Goal: Find specific page/section: Find specific page/section

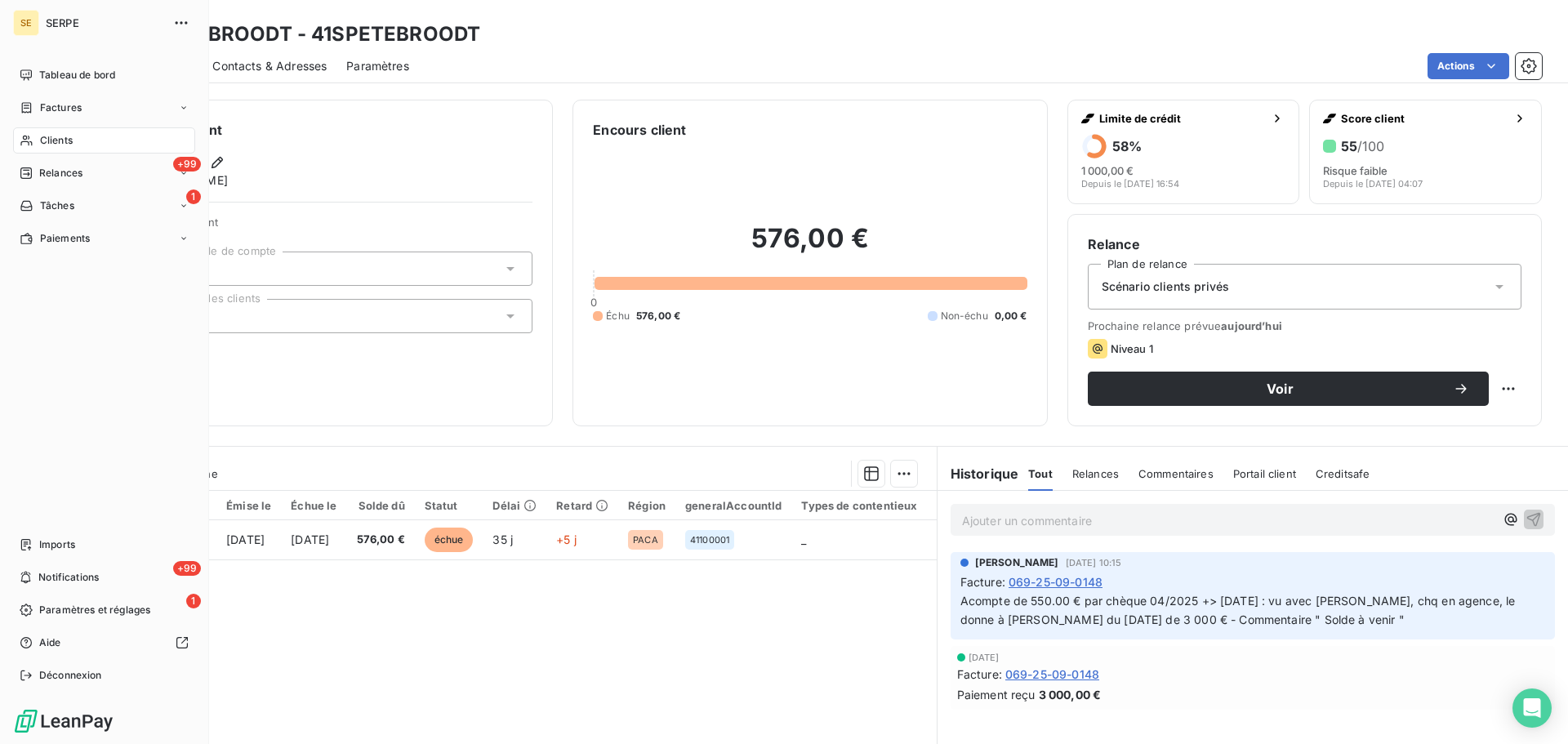
click at [71, 138] on span "Clients" at bounding box center [56, 141] width 32 height 15
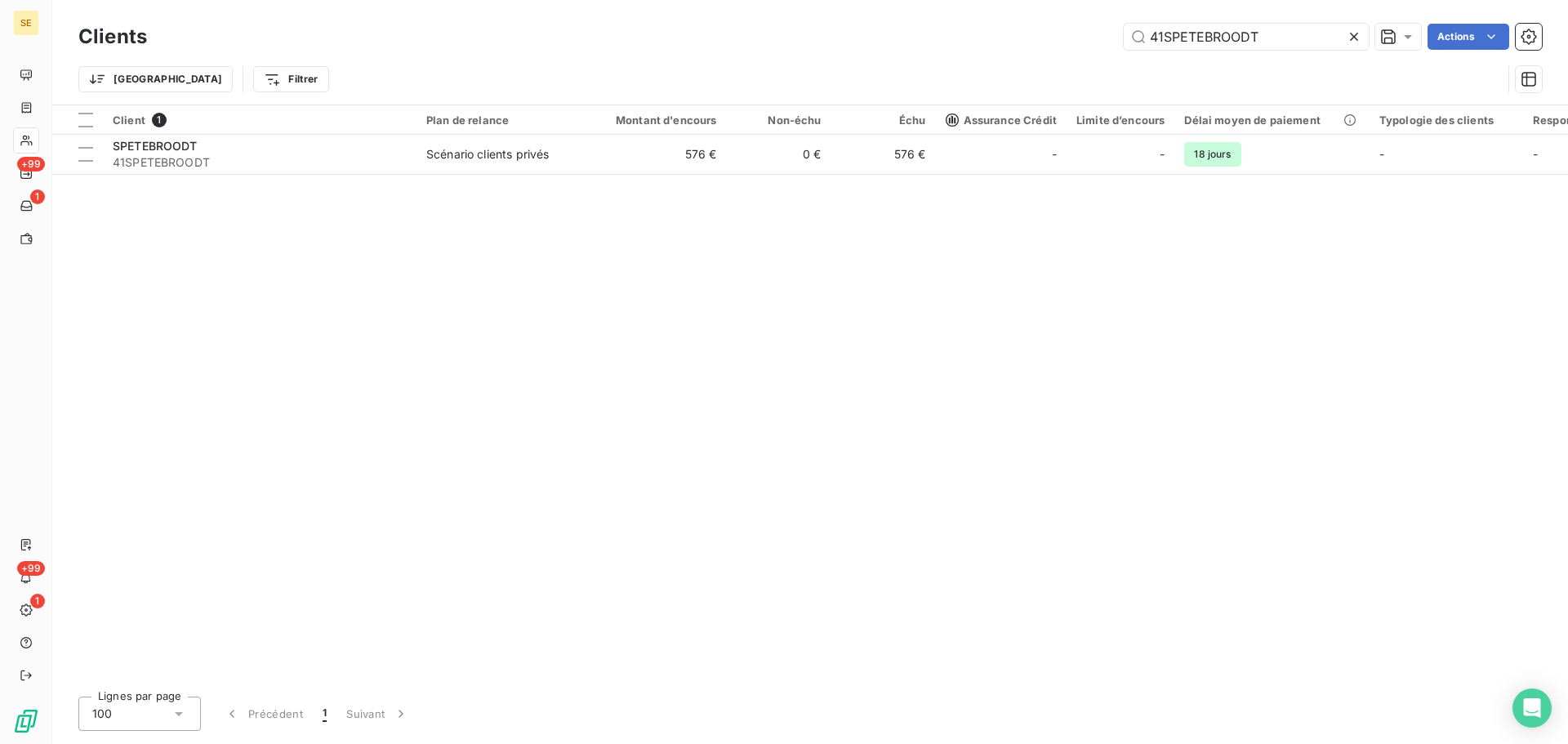
drag, startPoint x: 1288, startPoint y: 49, endPoint x: 1103, endPoint y: 42, distance: 185.1
click at [1103, 42] on div "41SPETEBROODT Actions" at bounding box center [854, 36] width 1376 height 26
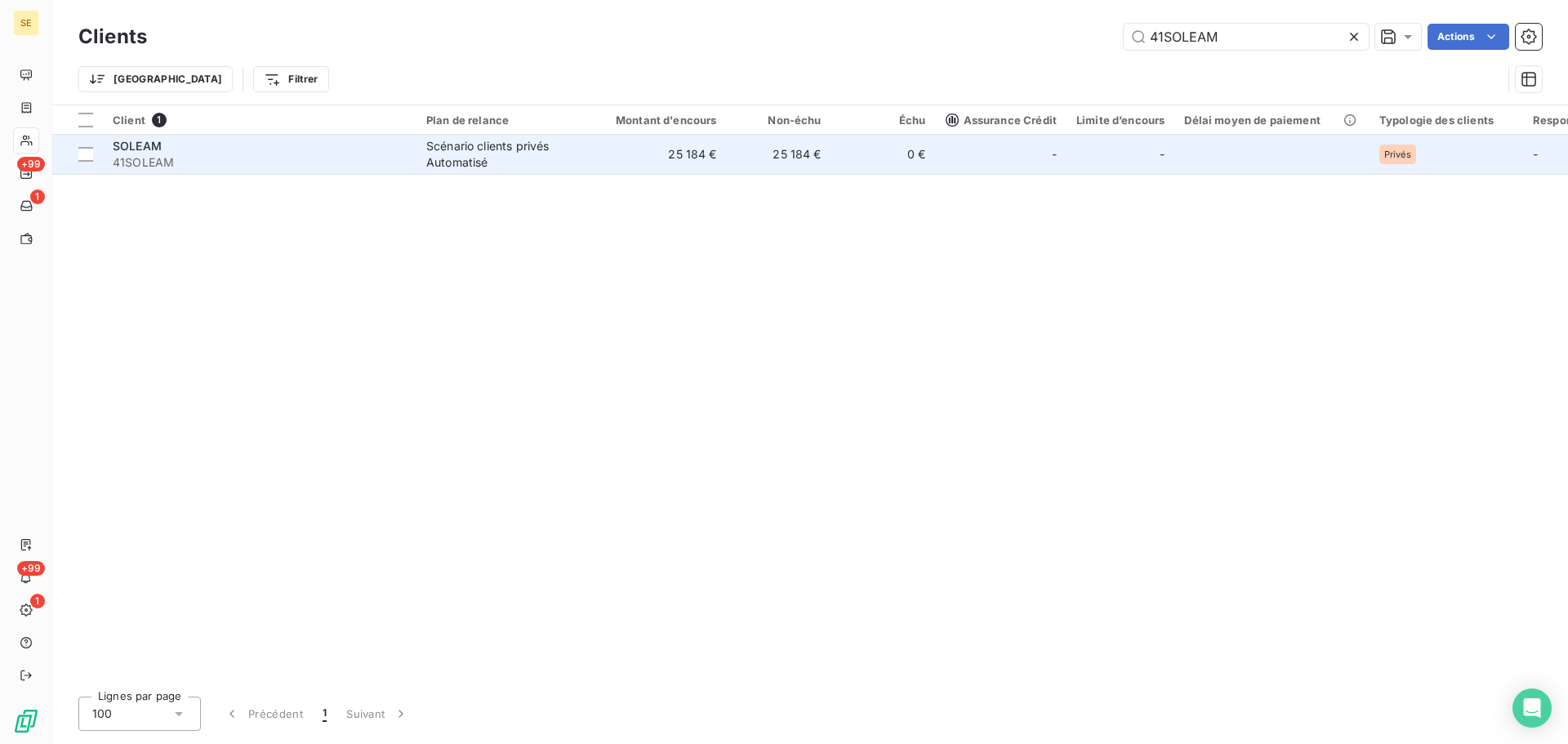
type input "41SOLEAM"
click at [247, 151] on div "SOLEAM" at bounding box center [259, 147] width 294 height 17
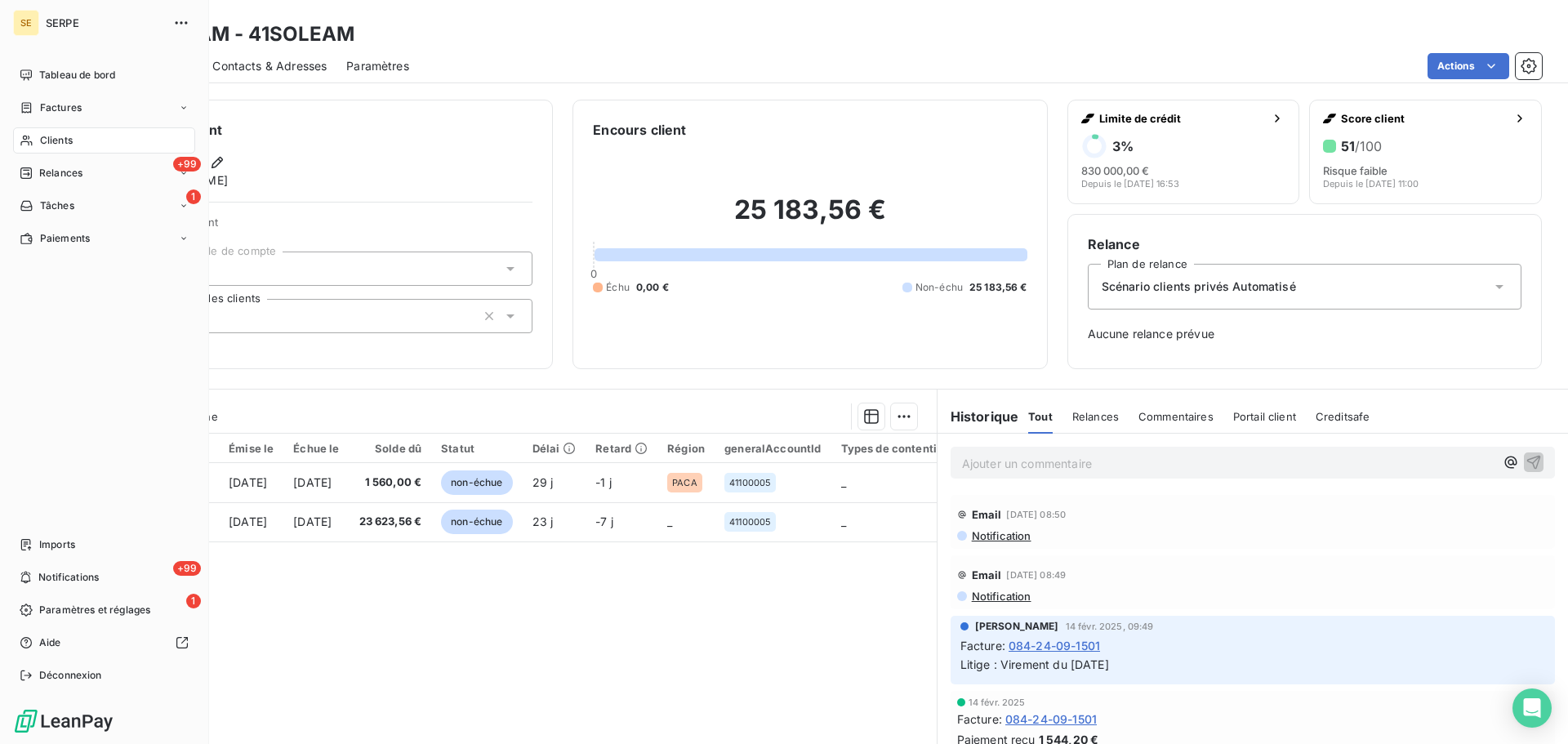
drag, startPoint x: 77, startPoint y: 143, endPoint x: 86, endPoint y: 139, distance: 9.8
click at [80, 142] on div "Clients" at bounding box center [104, 140] width 182 height 26
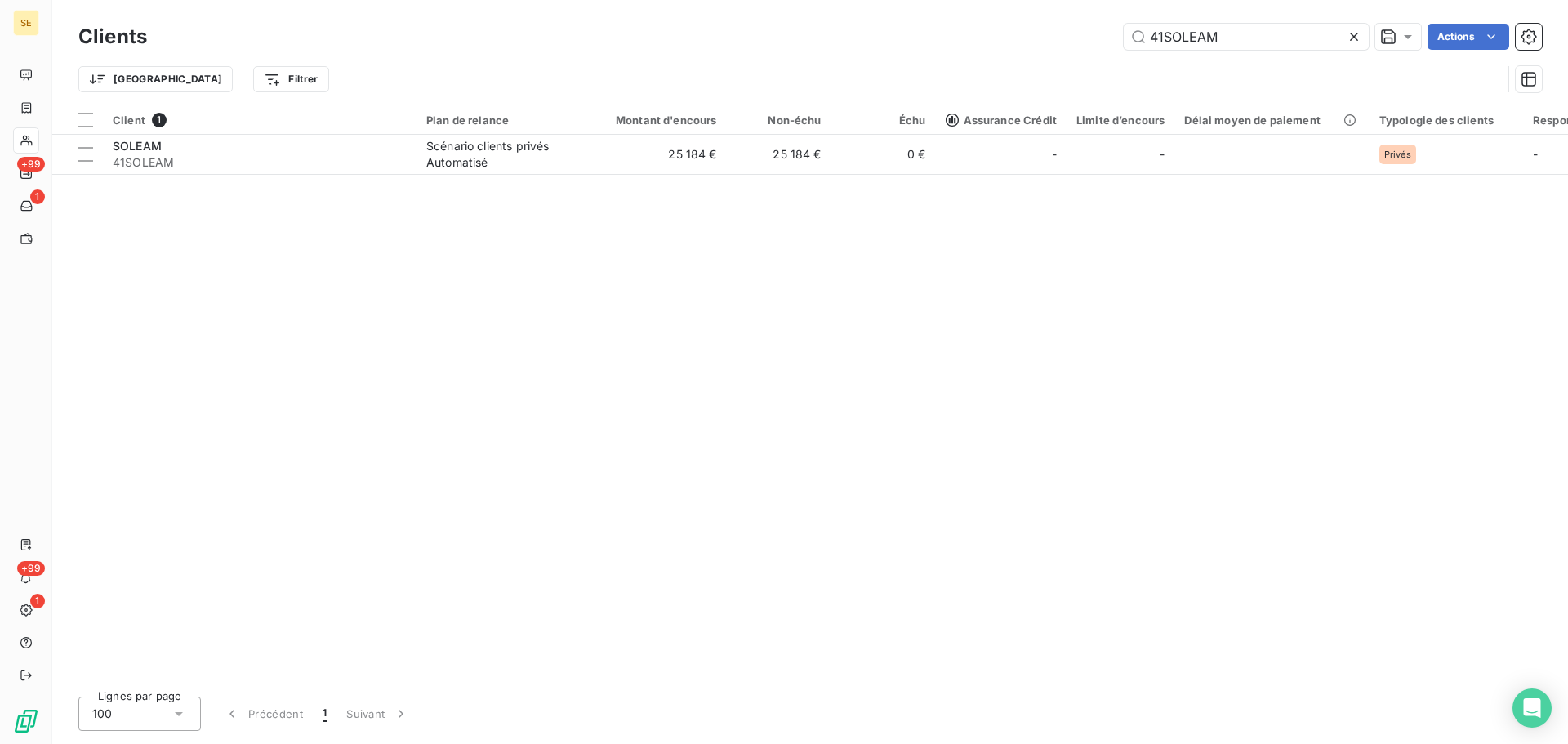
drag, startPoint x: 1236, startPoint y: 39, endPoint x: 1079, endPoint y: 57, distance: 158.0
click at [1054, 42] on div "41SOLEAM Actions" at bounding box center [854, 36] width 1376 height 26
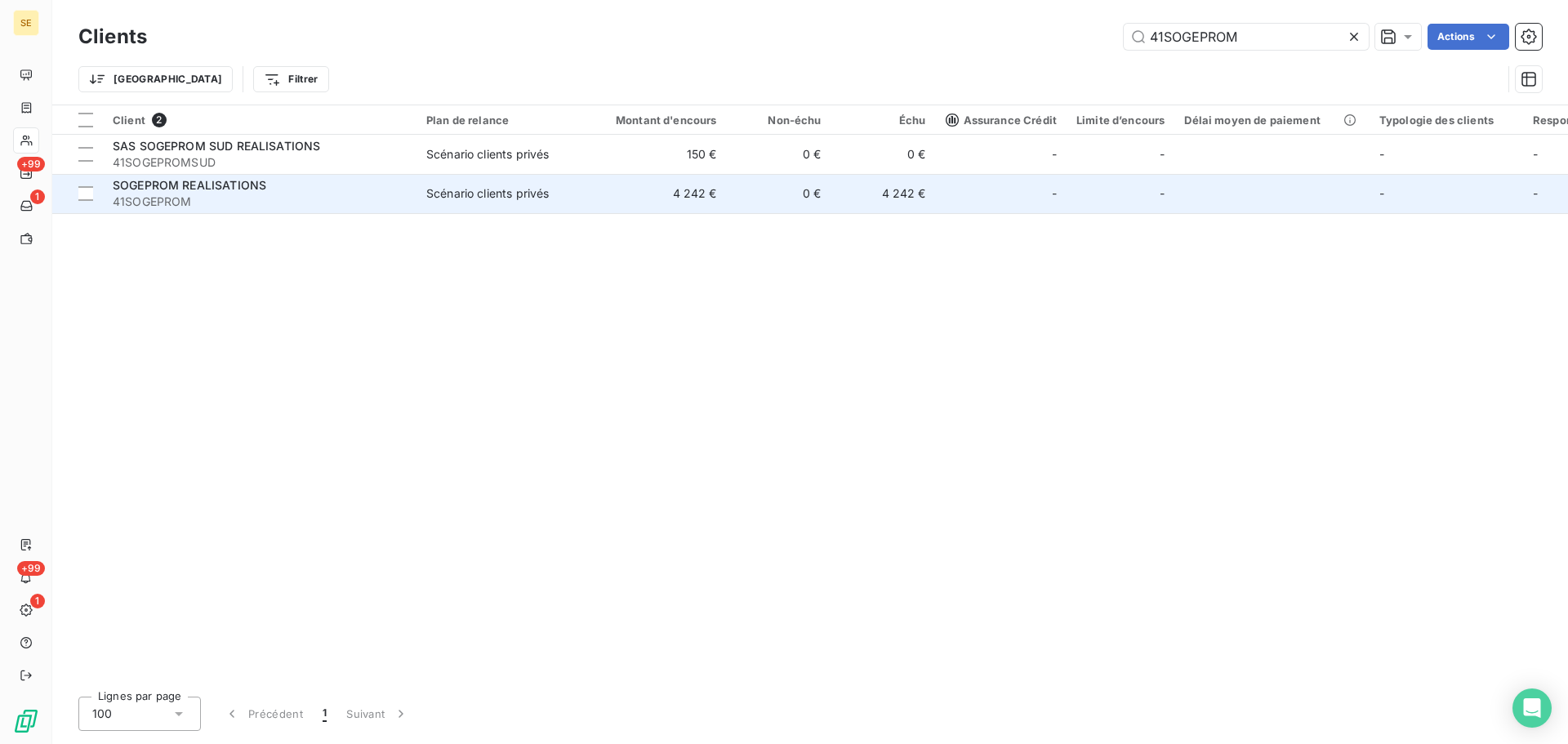
type input "41SOGEPROM"
click at [605, 197] on td "4 242 €" at bounding box center [657, 193] width 141 height 39
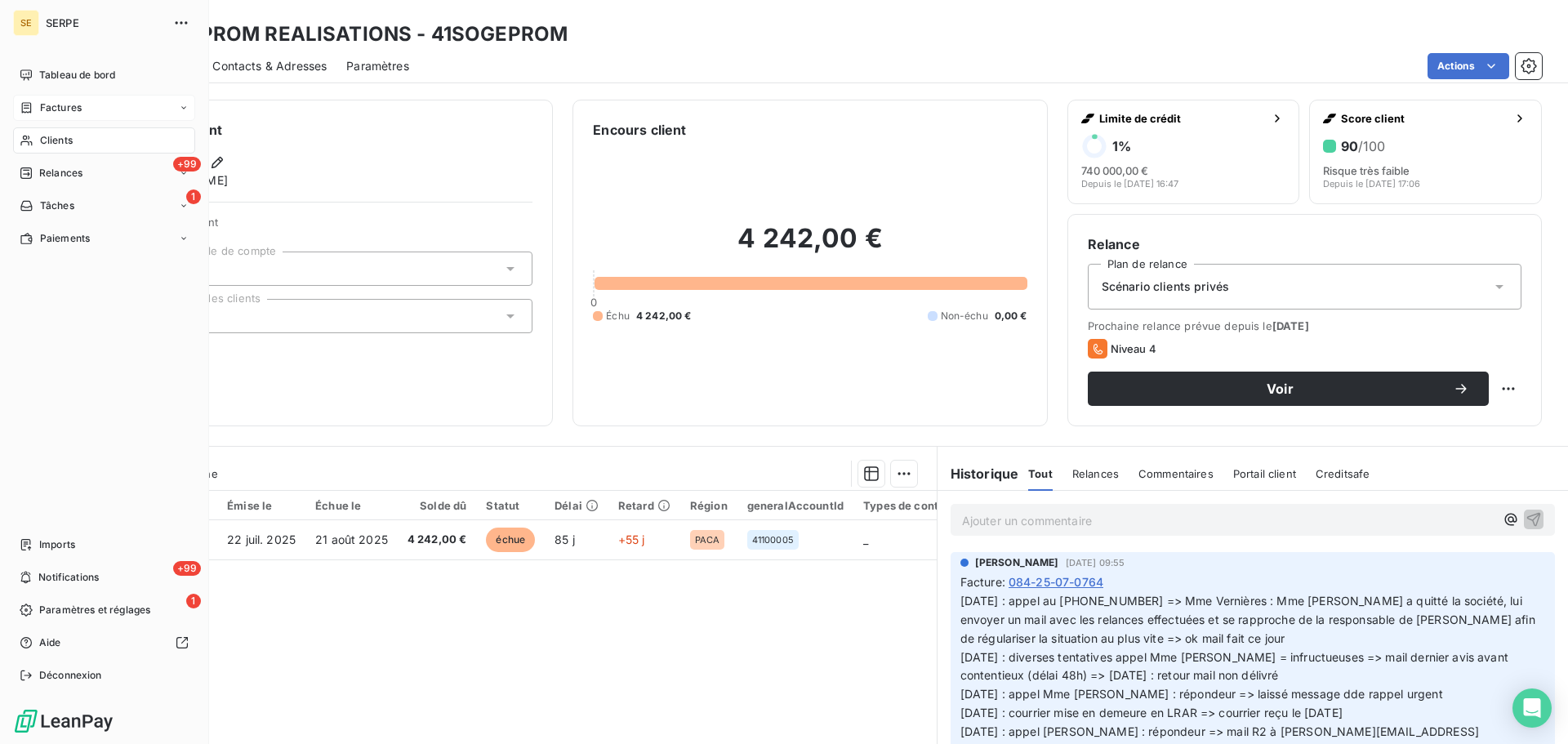
drag, startPoint x: 82, startPoint y: 137, endPoint x: 136, endPoint y: 102, distance: 64.4
click at [82, 137] on div "Clients" at bounding box center [104, 140] width 182 height 26
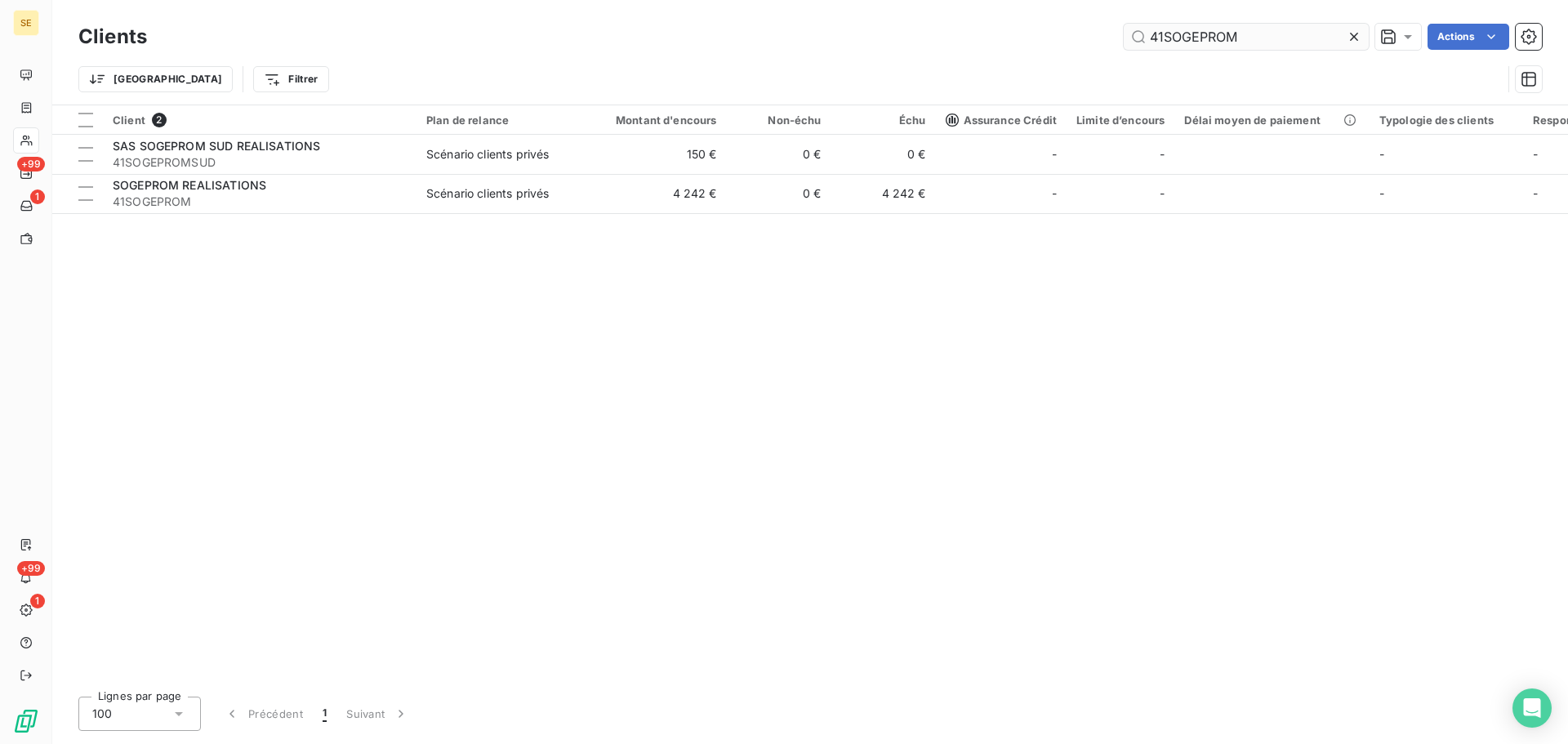
click at [1226, 35] on input "41SOGEPROM" at bounding box center [1246, 36] width 245 height 26
click at [1226, 35] on input "41SOGEPROM" at bounding box center [1246, 36] width 245 height 26
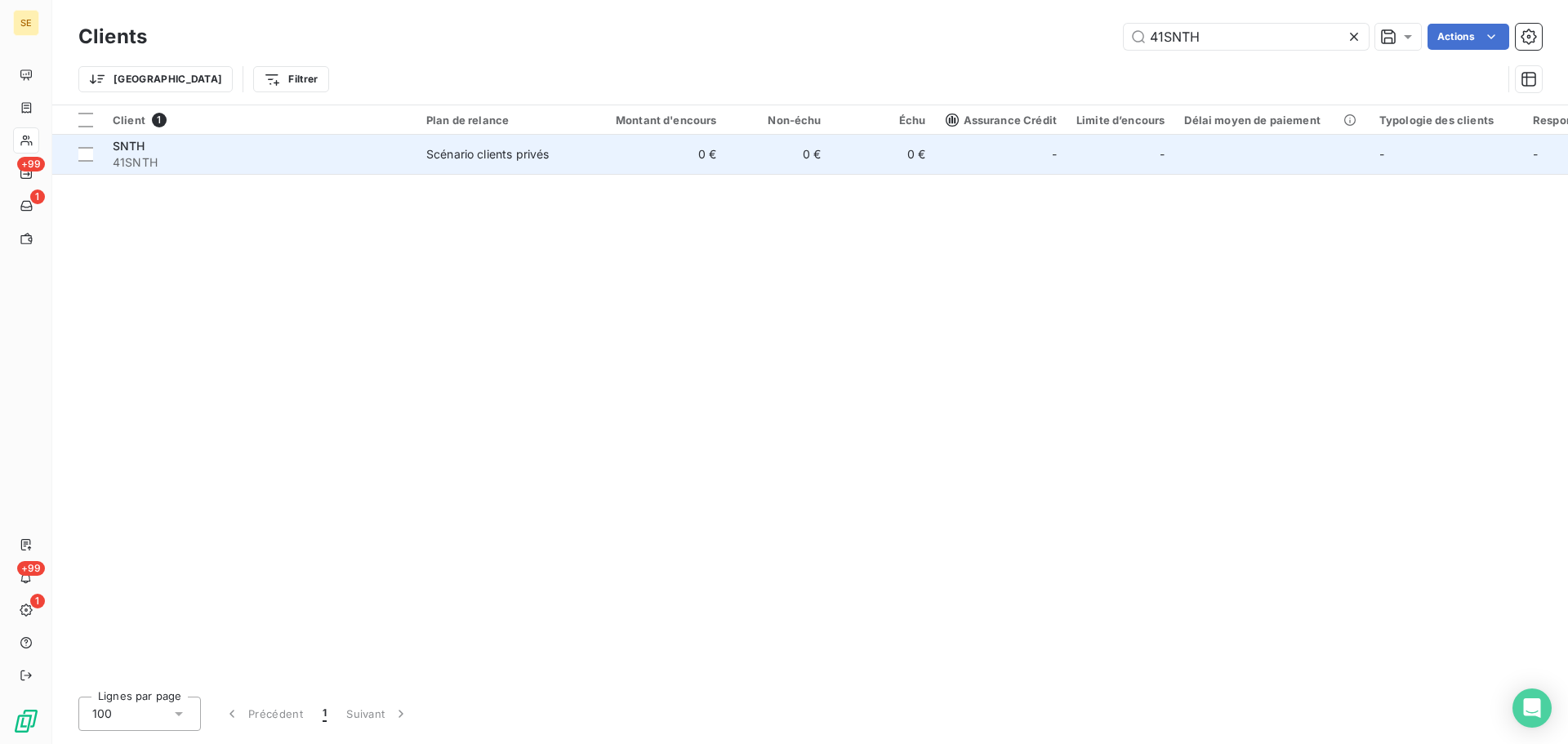
type input "41SNTH"
click at [610, 151] on td "0 €" at bounding box center [657, 154] width 141 height 39
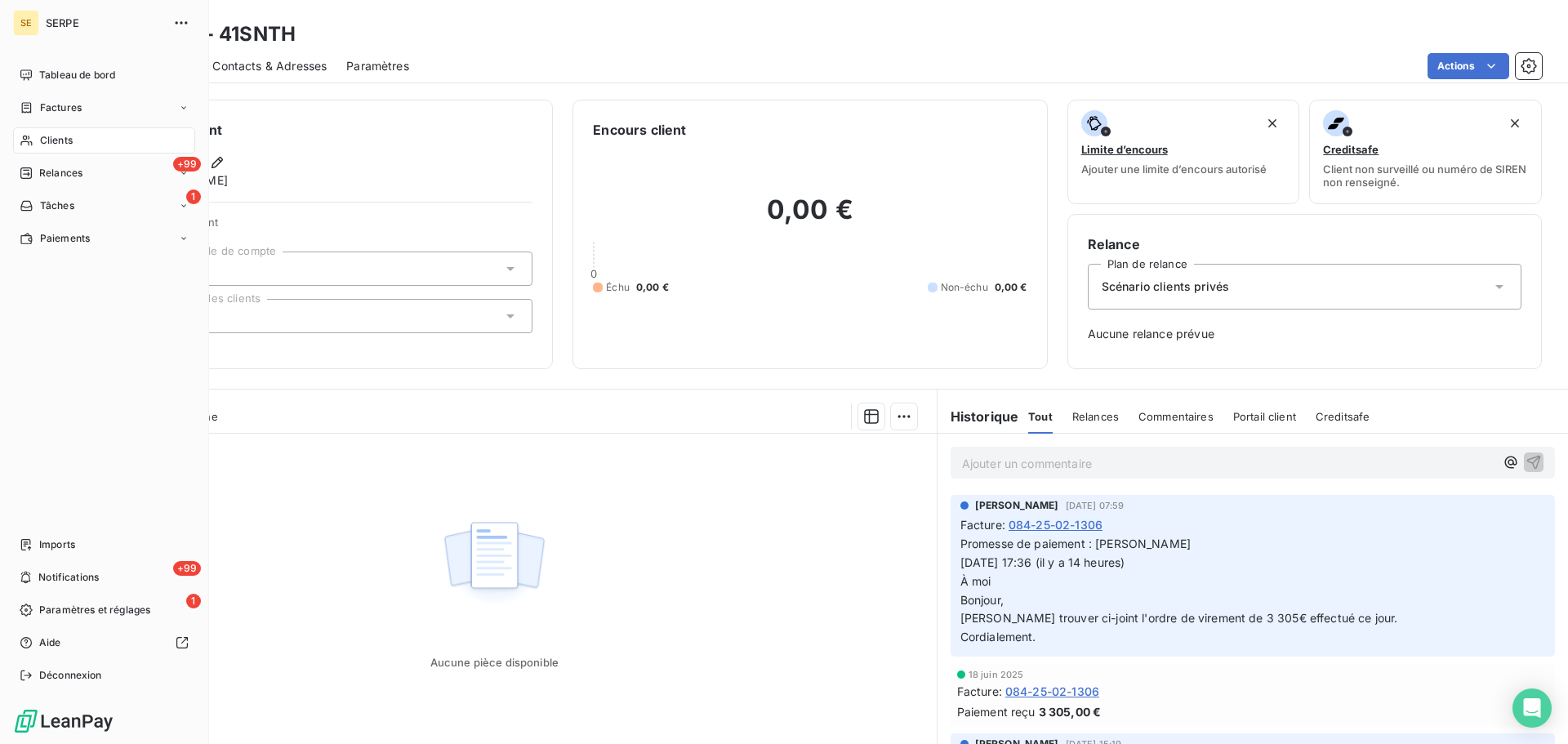
click at [103, 126] on nav "Tableau de bord Factures Clients +99 Relances 1 Tâches Paiements" at bounding box center [104, 156] width 182 height 189
click at [110, 137] on div "Clients" at bounding box center [104, 140] width 182 height 26
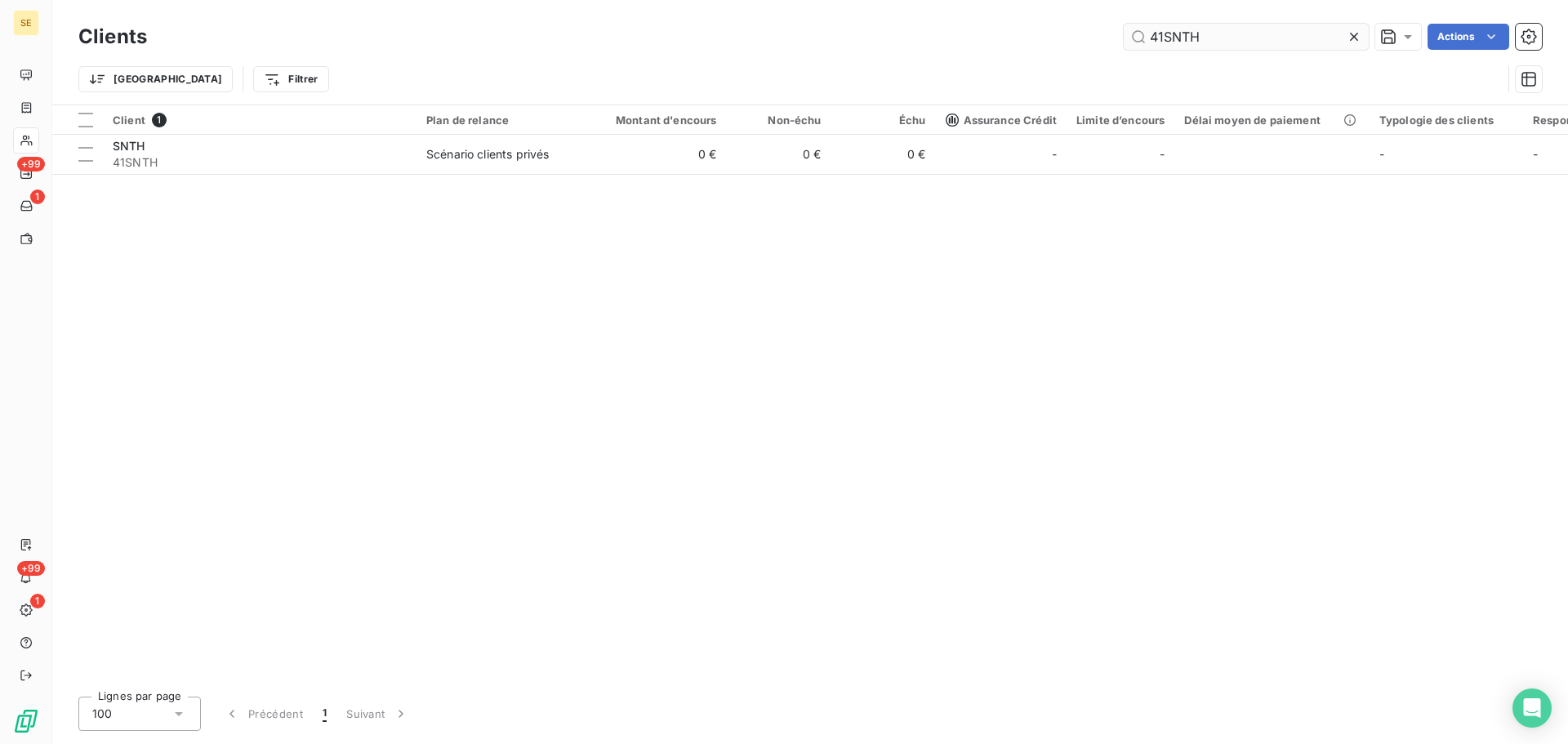
drag, startPoint x: 1204, startPoint y: 38, endPoint x: 1137, endPoint y: 28, distance: 67.7
click at [1111, 40] on div "41SNTH Actions" at bounding box center [854, 36] width 1376 height 26
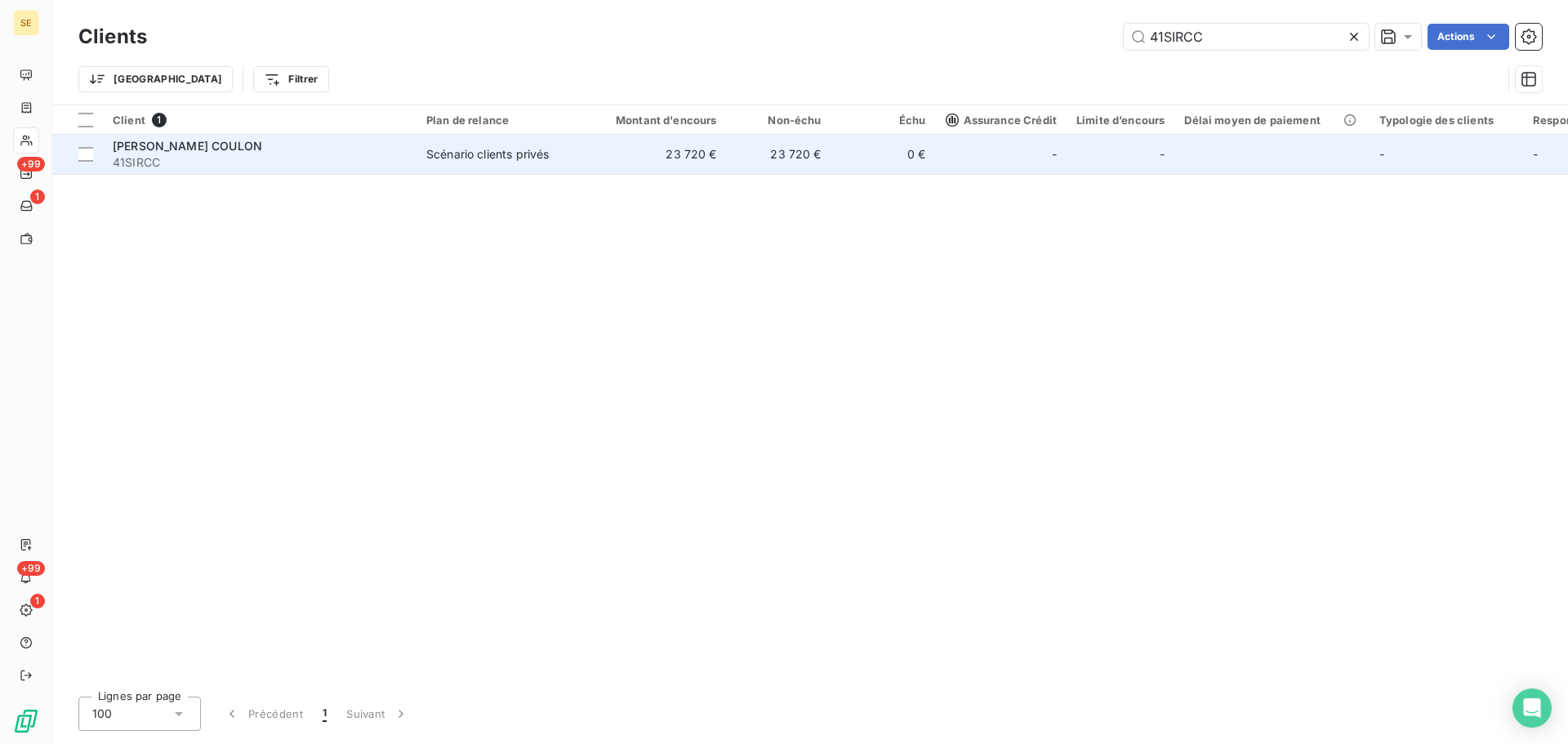
type input "41SIRCC"
click at [227, 162] on span "41SIRCC" at bounding box center [259, 162] width 294 height 17
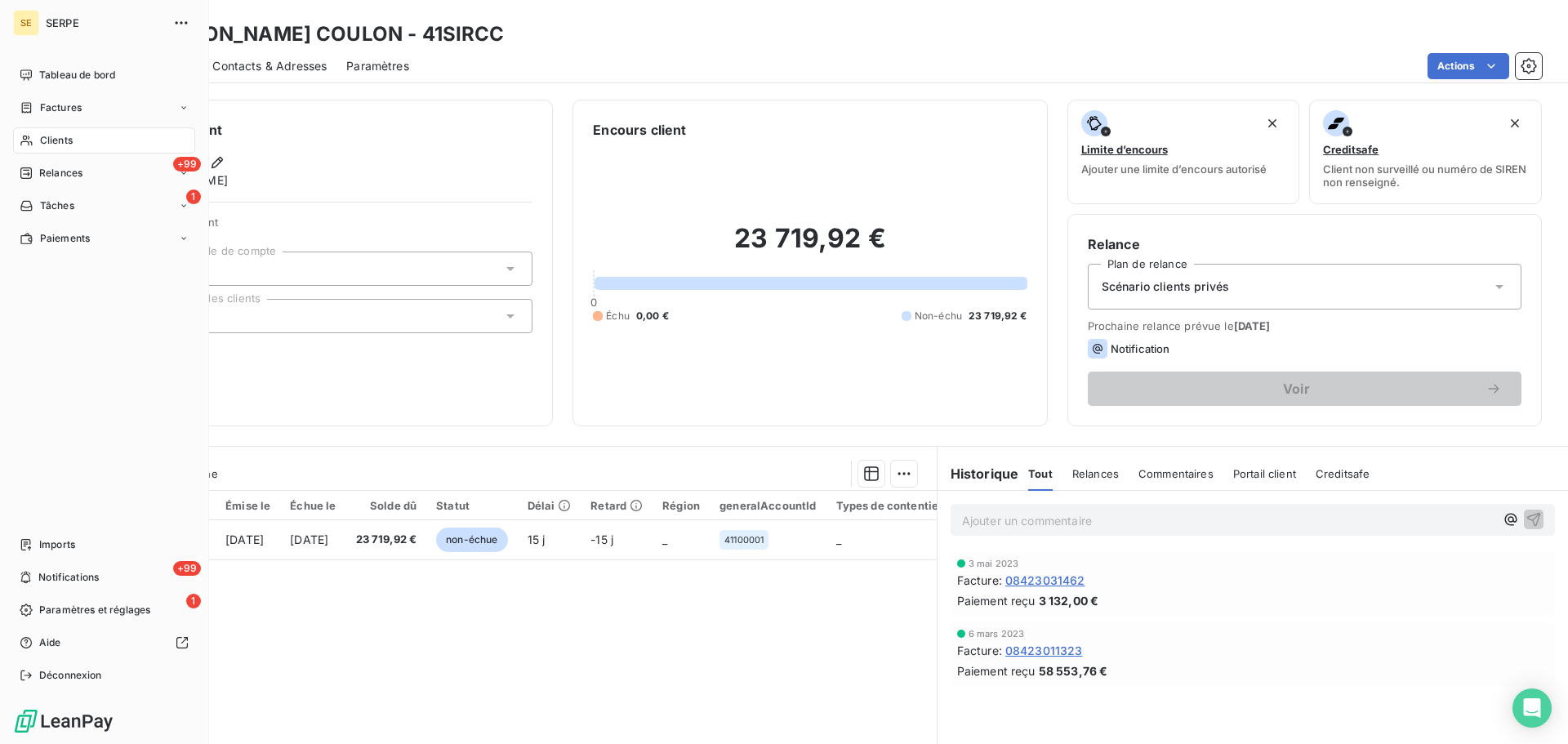
drag, startPoint x: 55, startPoint y: 141, endPoint x: 99, endPoint y: 105, distance: 56.9
click at [55, 141] on span "Clients" at bounding box center [56, 141] width 32 height 15
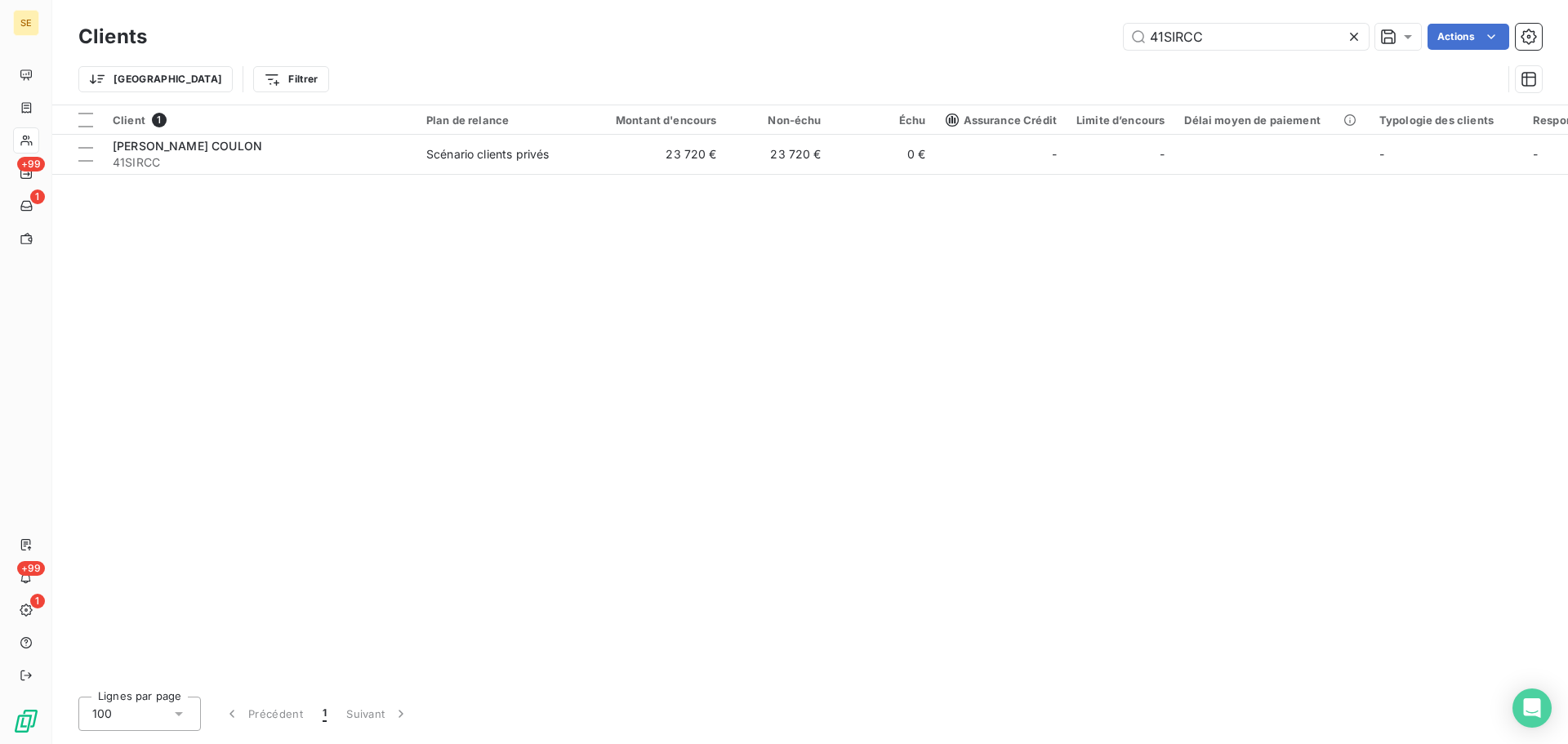
drag, startPoint x: 1125, startPoint y: 42, endPoint x: 1106, endPoint y: 38, distance: 19.4
click at [1107, 38] on div "41SIRCC Actions" at bounding box center [854, 36] width 1376 height 26
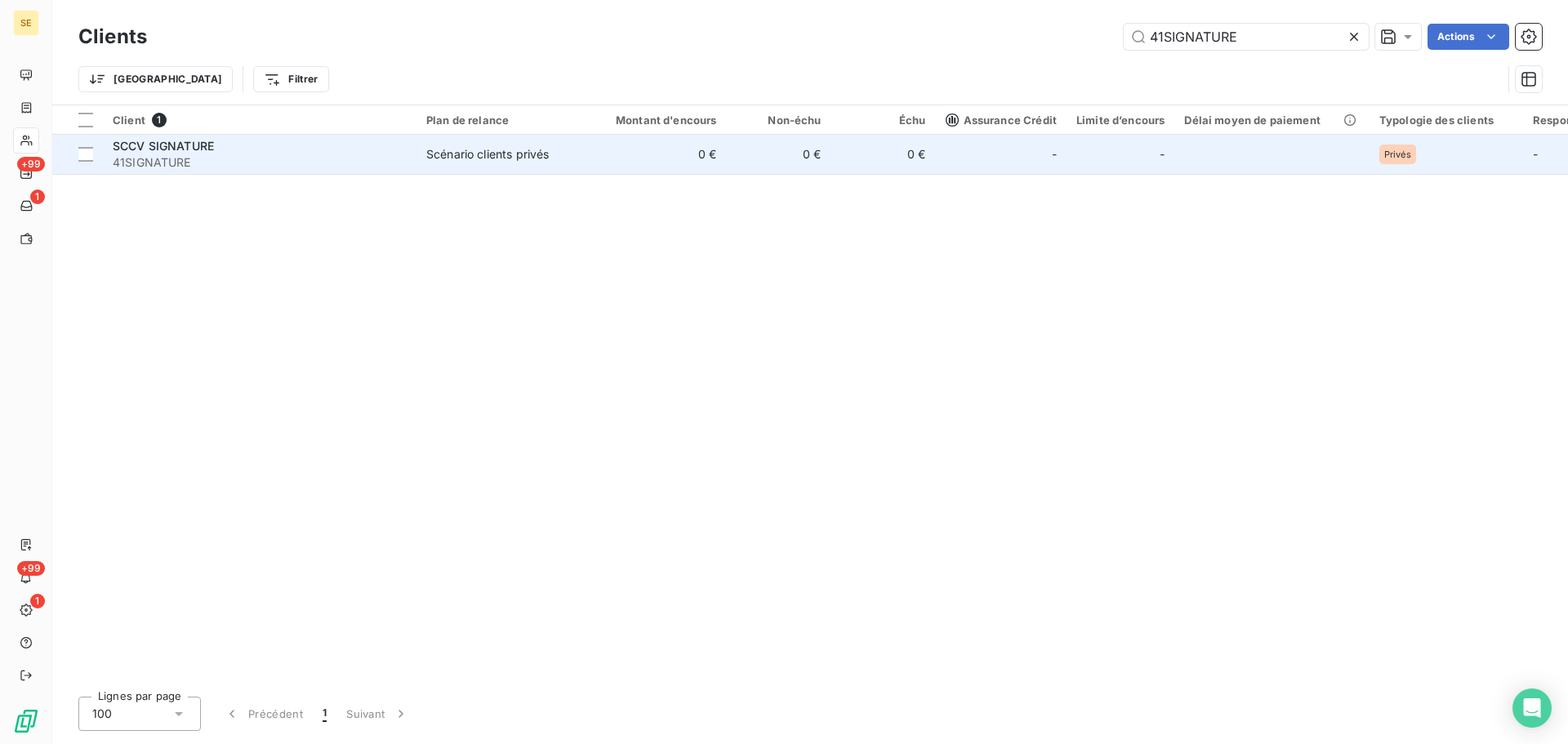
type input "41SIGNATURE"
click at [198, 151] on span "SCCV SIGNATURE" at bounding box center [163, 146] width 102 height 14
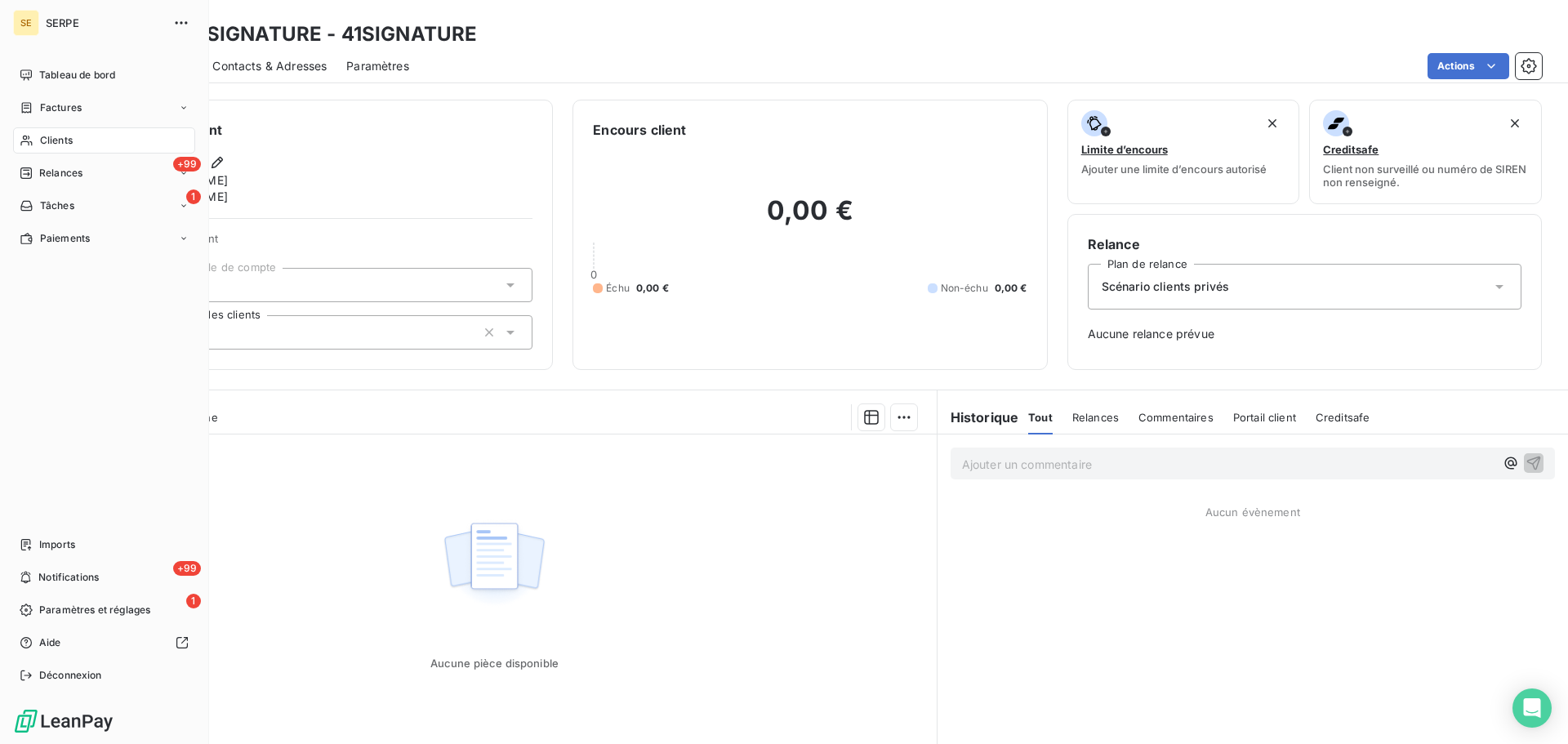
click at [42, 134] on span "Clients" at bounding box center [56, 141] width 32 height 15
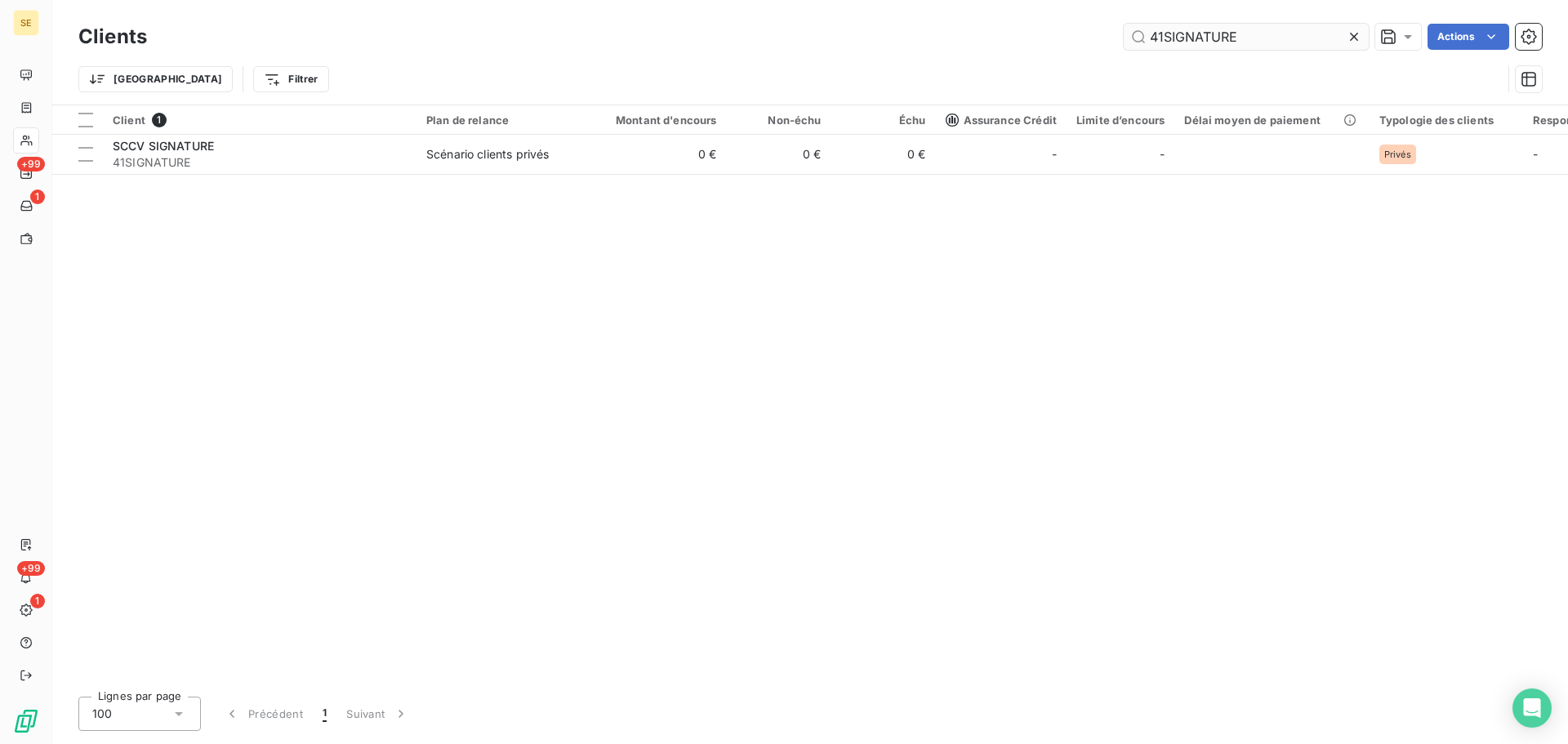
drag, startPoint x: 1266, startPoint y: 34, endPoint x: 1136, endPoint y: 45, distance: 130.5
click at [1136, 45] on input "41SIGNATURE" at bounding box center [1246, 36] width 245 height 26
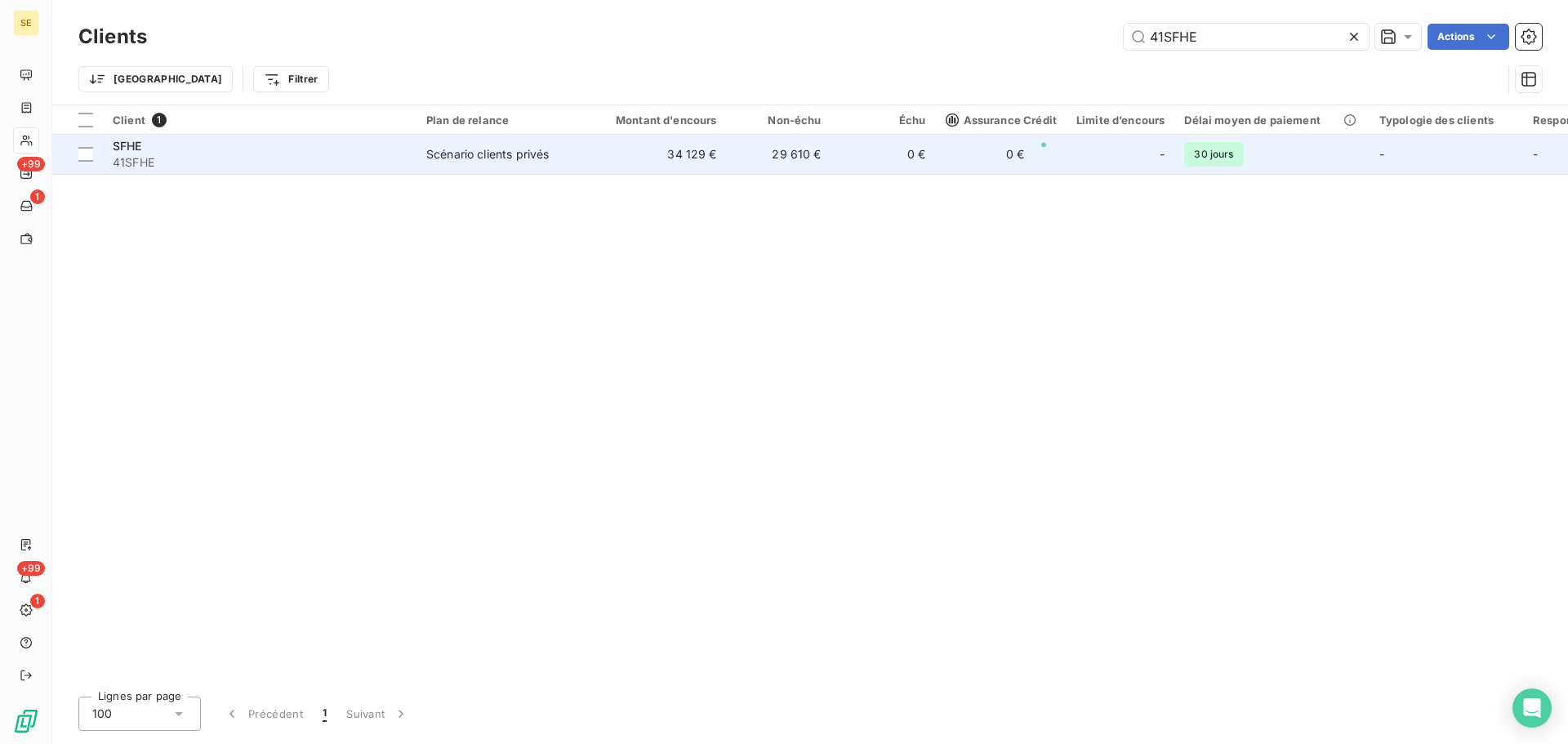
type input "41SFHE"
click at [539, 160] on div "Scénario clients privés" at bounding box center [487, 154] width 122 height 17
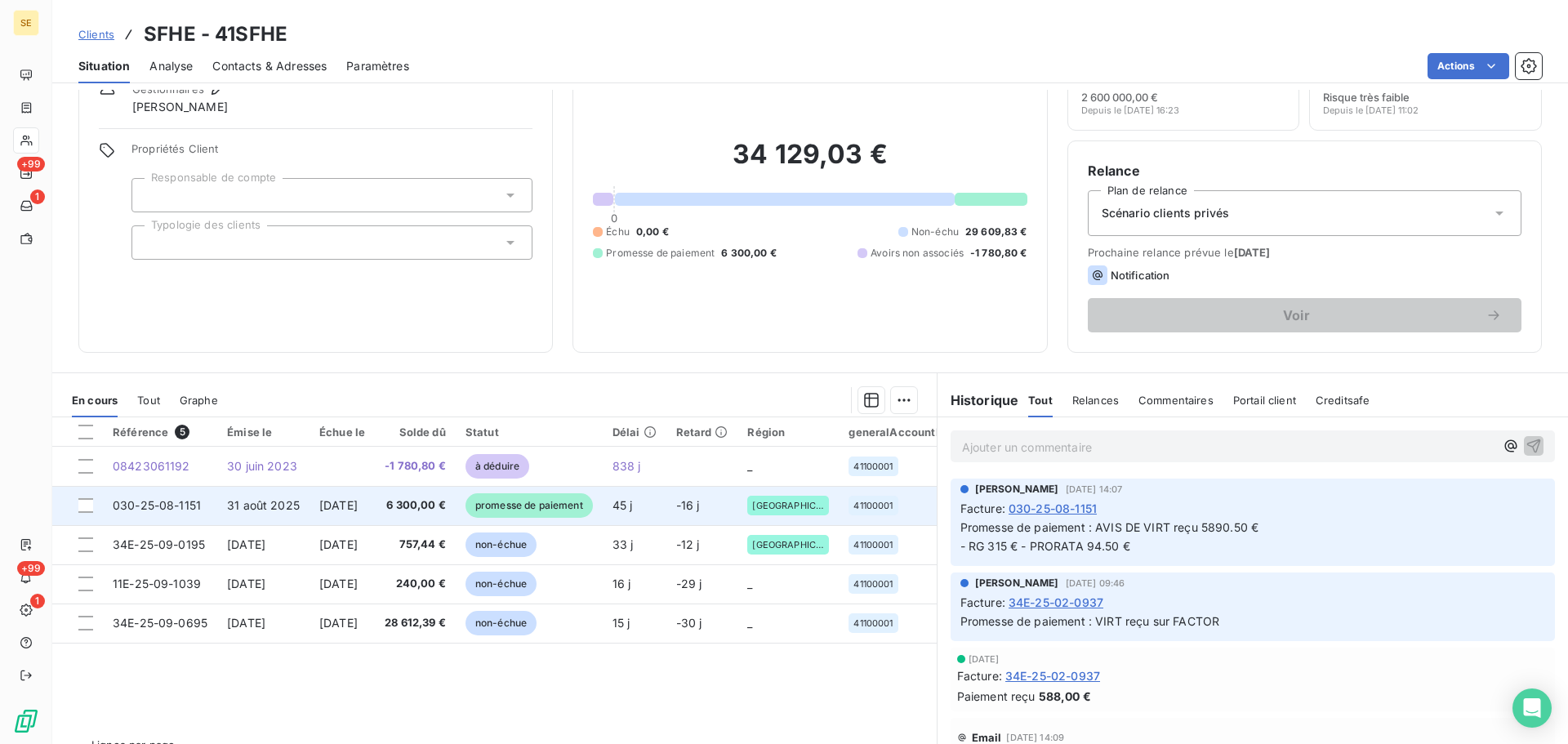
scroll to position [110, 0]
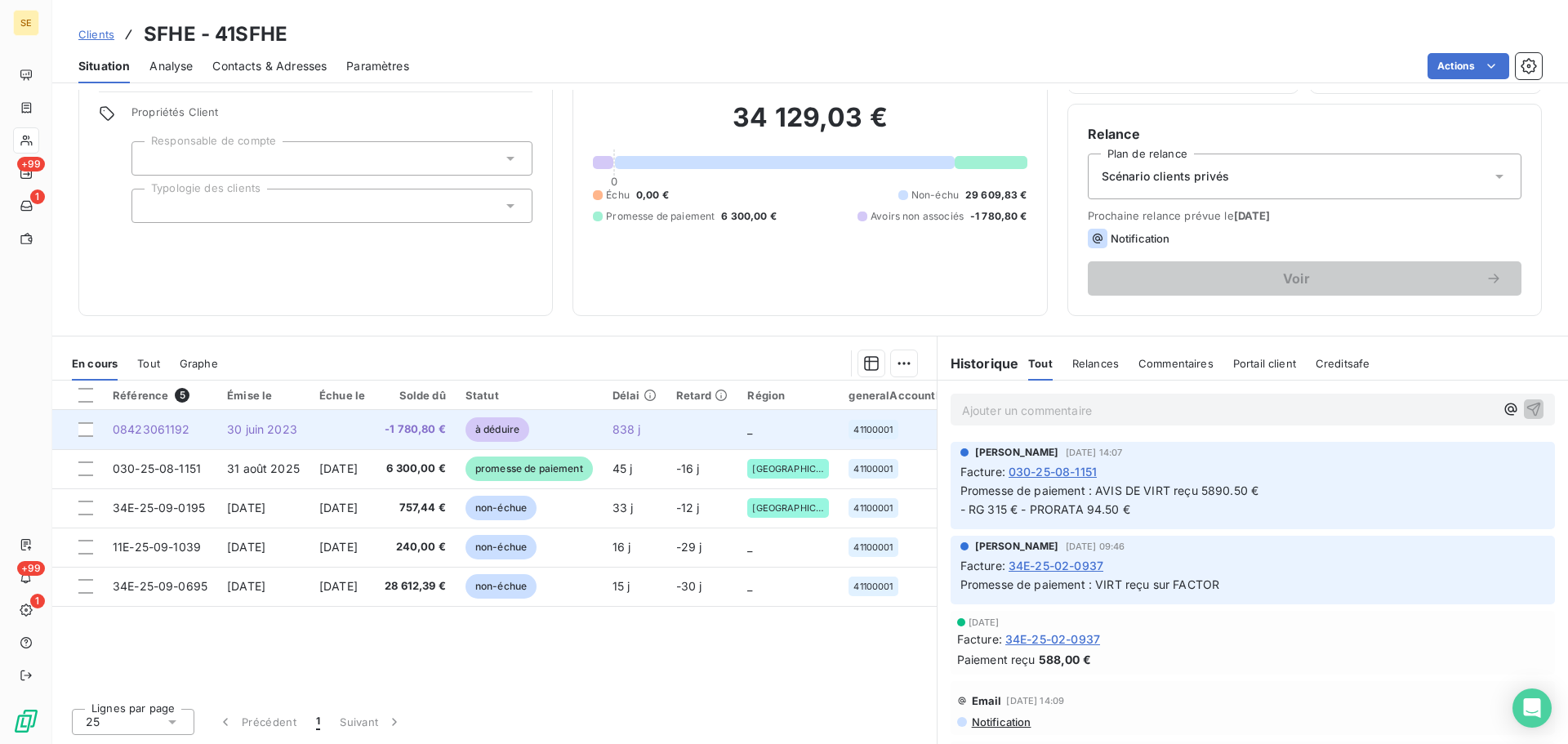
click at [348, 423] on td at bounding box center [342, 429] width 65 height 39
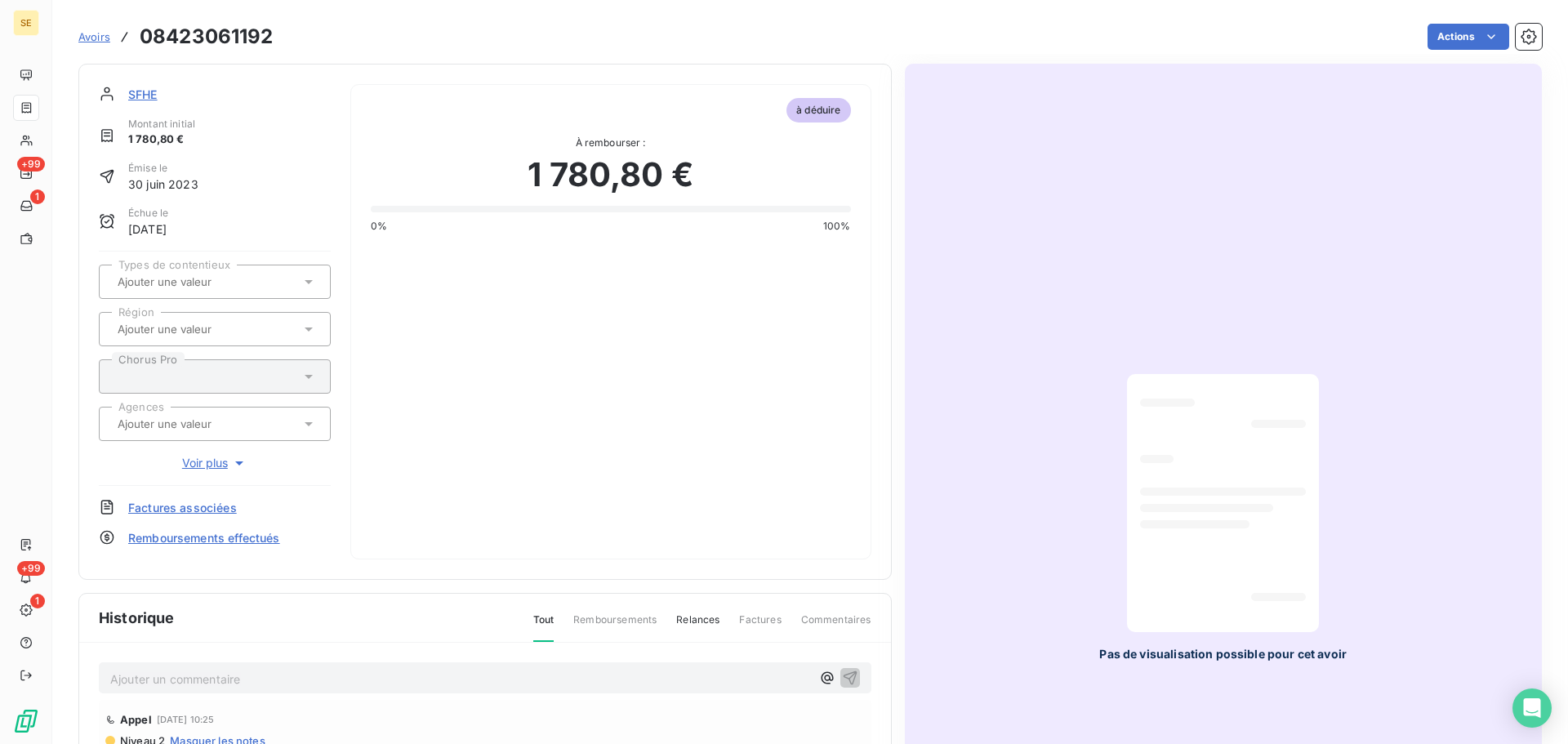
click at [139, 93] on span "SFHE" at bounding box center [142, 94] width 29 height 17
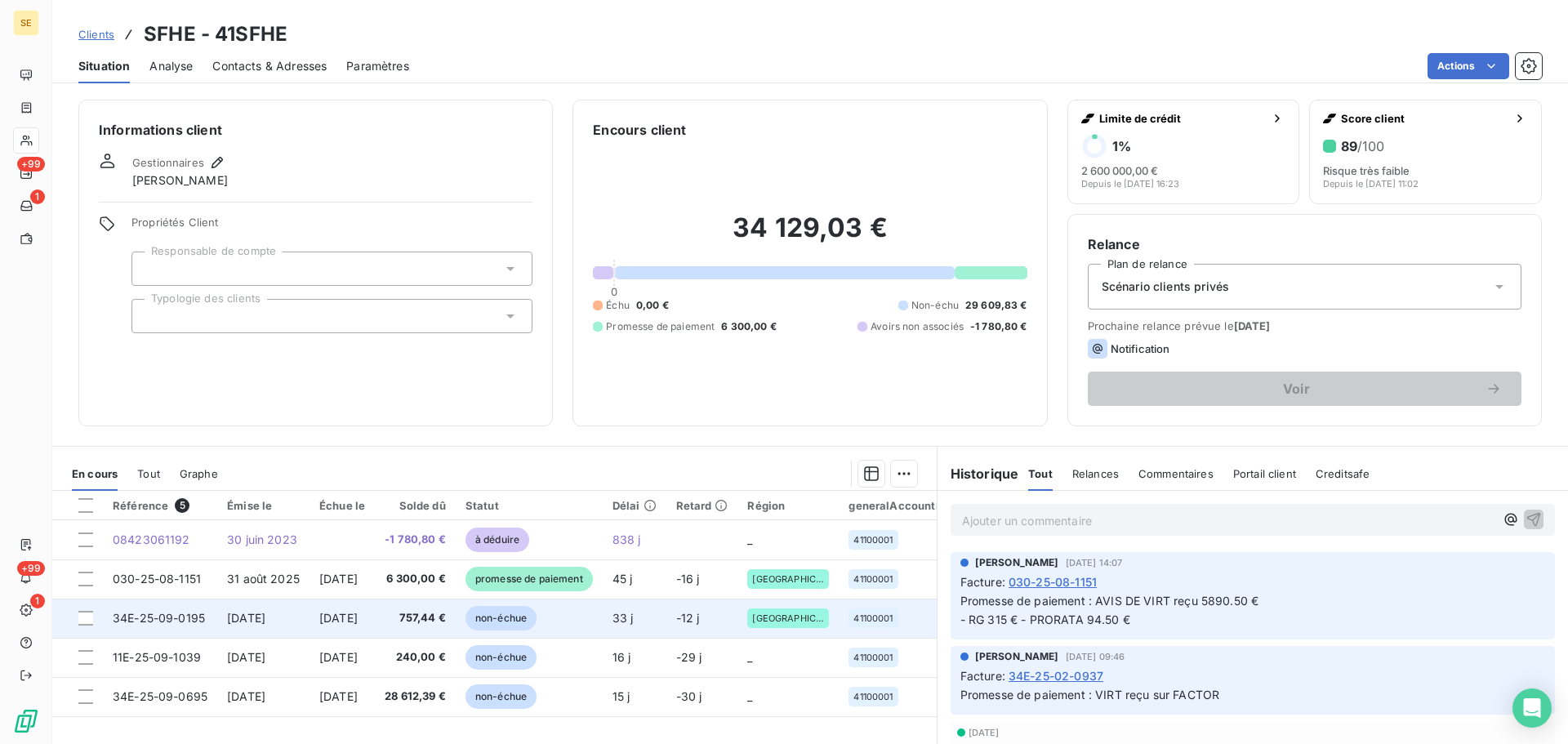
scroll to position [110, 0]
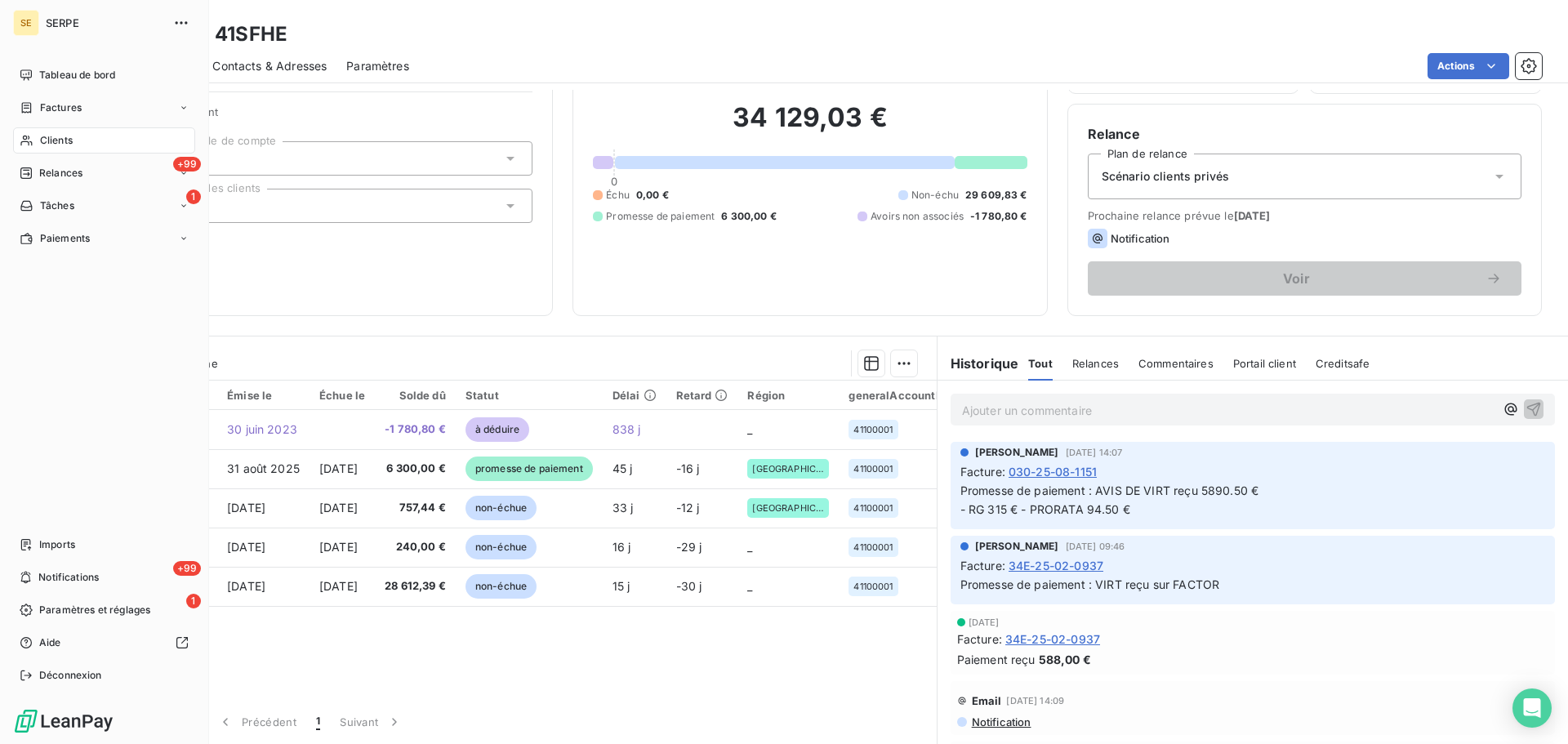
drag, startPoint x: 72, startPoint y: 145, endPoint x: 87, endPoint y: 133, distance: 19.2
click at [72, 145] on span "Clients" at bounding box center [56, 141] width 32 height 15
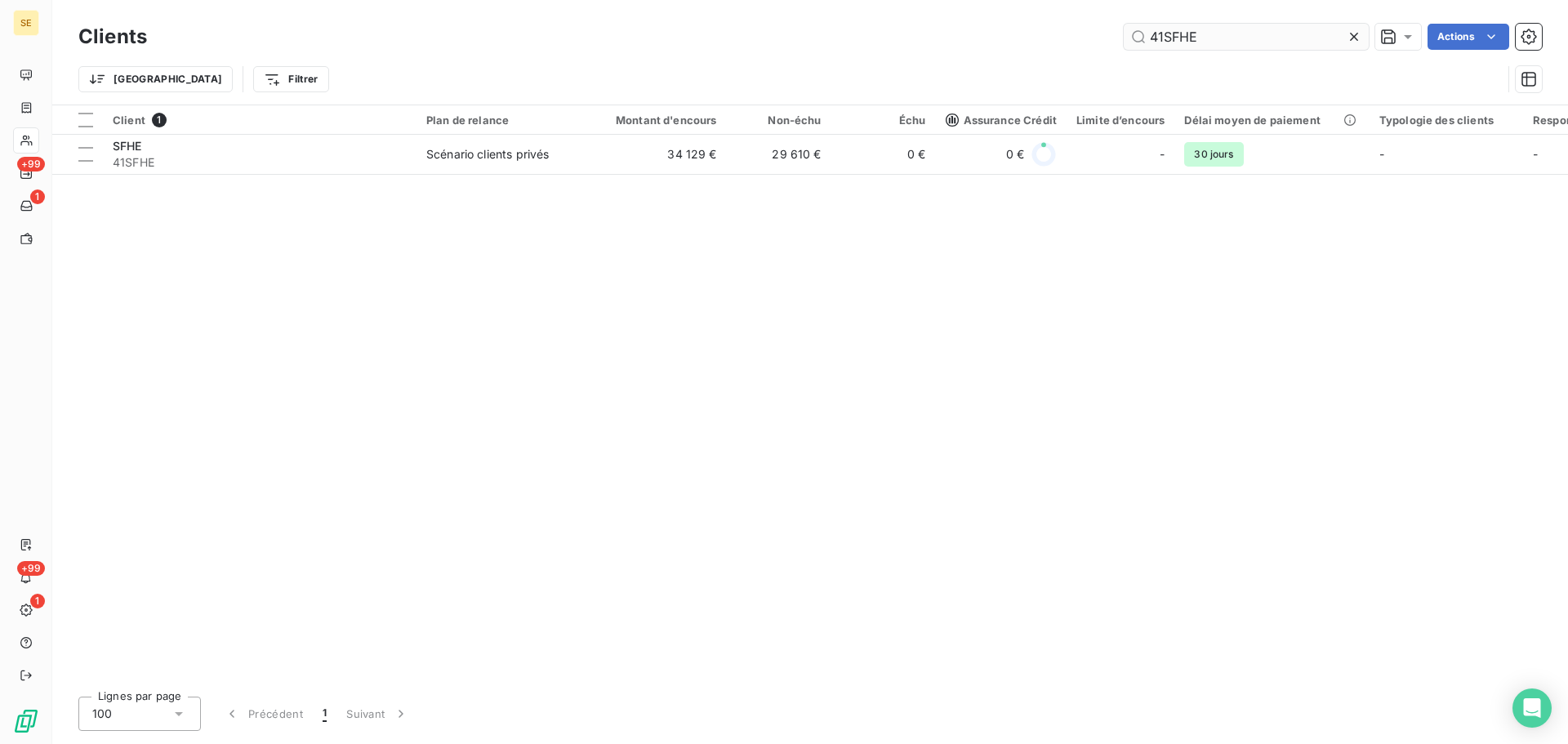
click at [1164, 36] on input "41SFHE" at bounding box center [1246, 36] width 245 height 26
click at [1210, 39] on input "41SFHE" at bounding box center [1246, 36] width 245 height 26
drag, startPoint x: 1226, startPoint y: 36, endPoint x: 1135, endPoint y: 42, distance: 91.2
click at [1136, 42] on input "41SFHE" at bounding box center [1246, 36] width 245 height 26
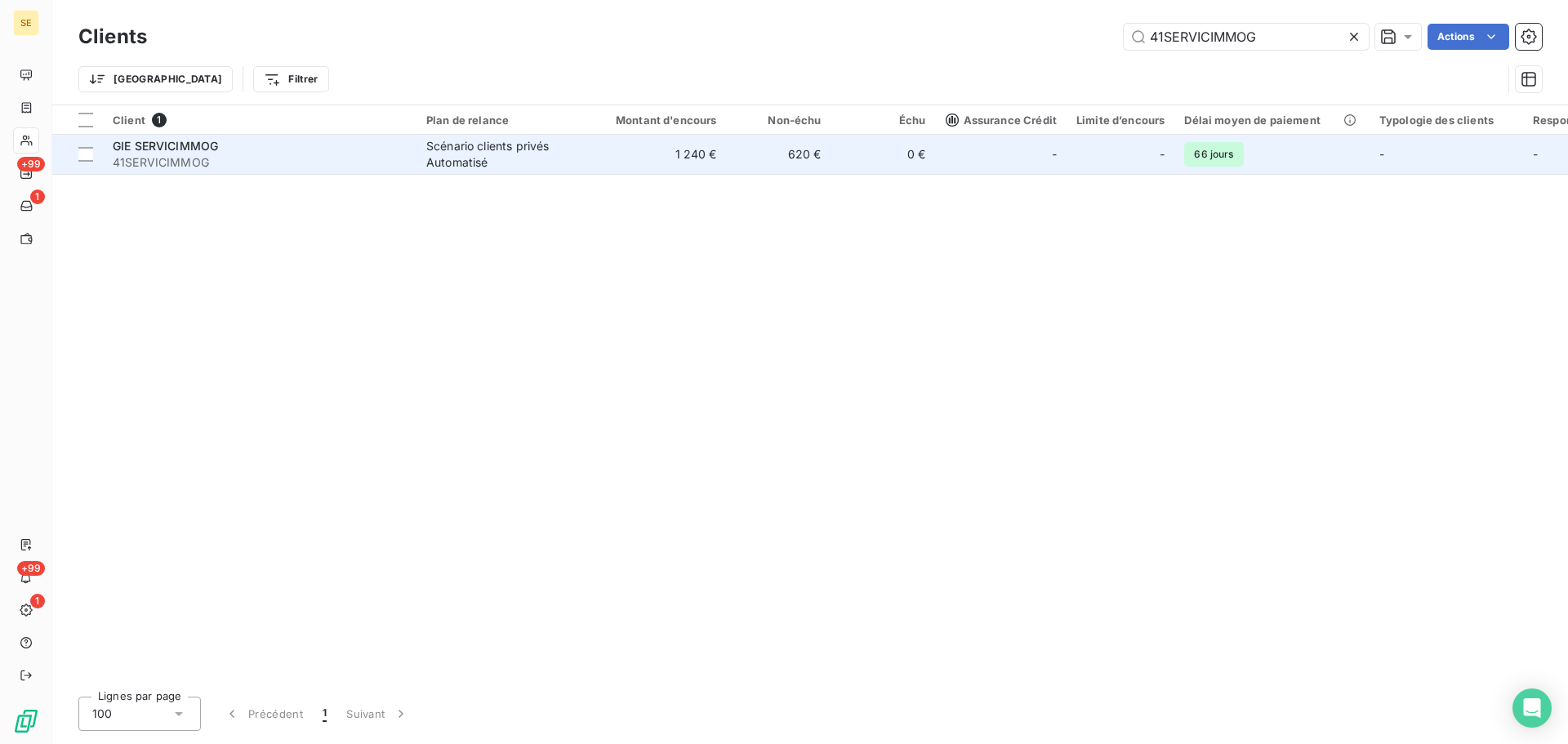
type input "41SERVICIMMOG"
click at [541, 164] on div "Scénario clients privés Automatisé" at bounding box center [502, 154] width 150 height 32
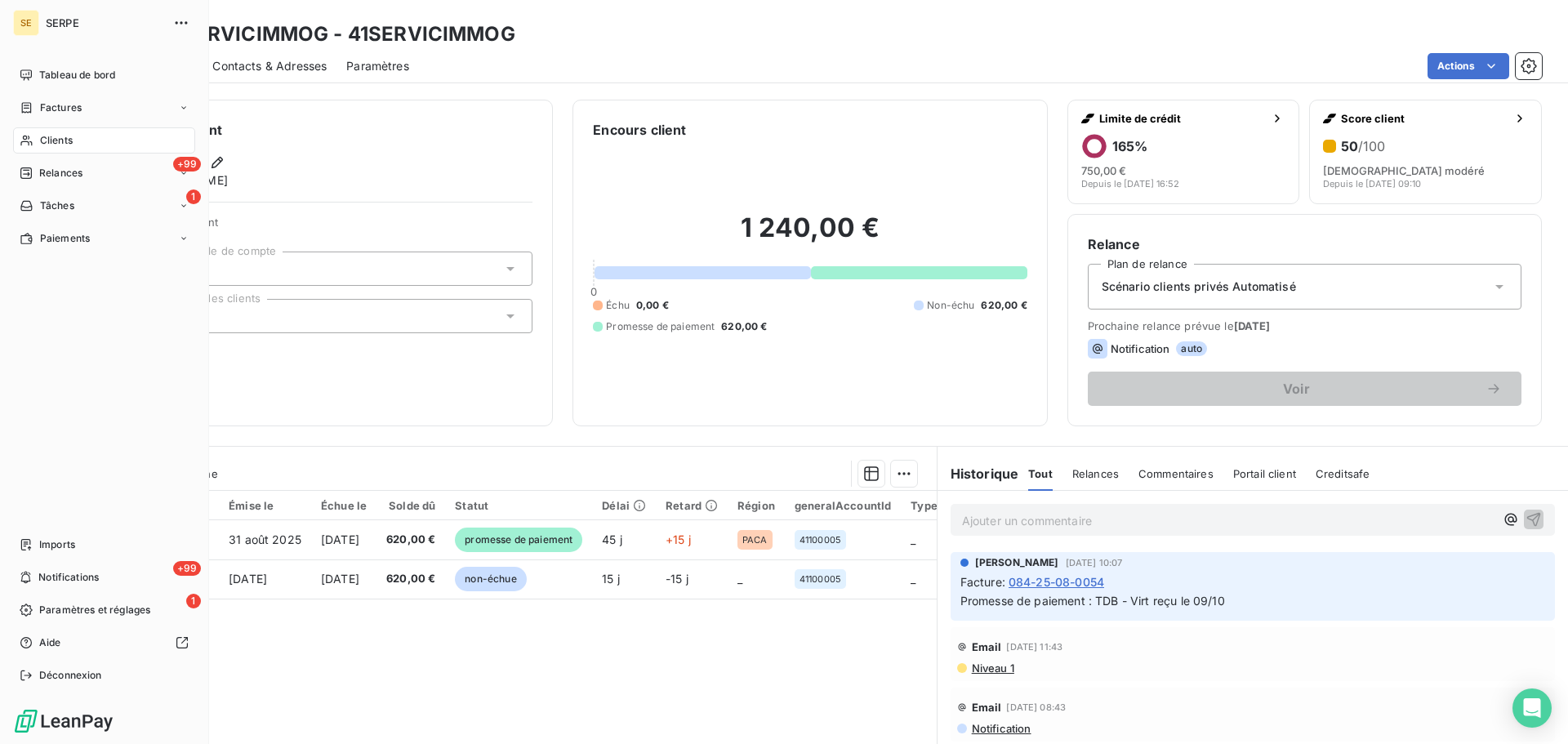
click at [39, 130] on div "Clients" at bounding box center [104, 140] width 182 height 26
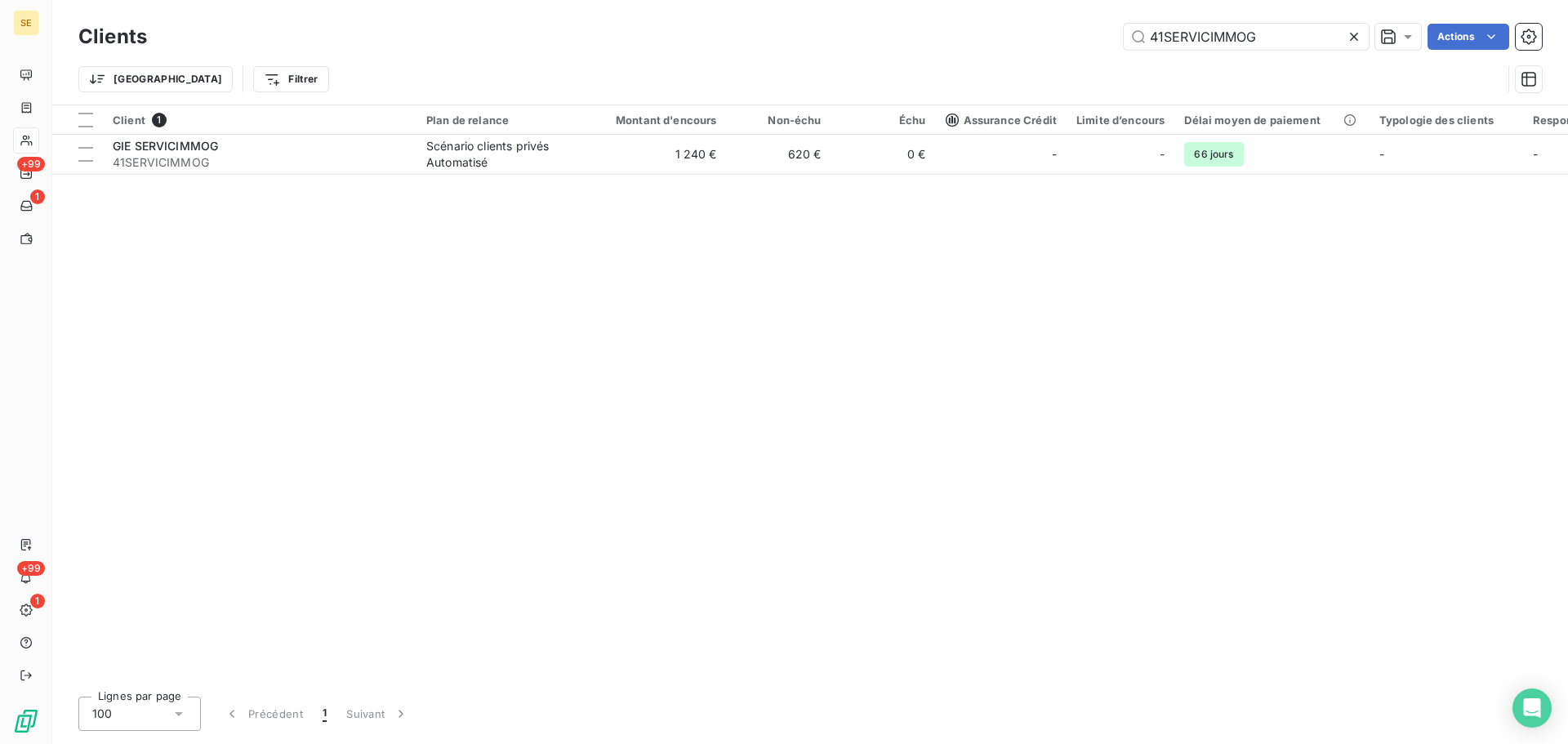
drag, startPoint x: 1252, startPoint y: 48, endPoint x: 1114, endPoint y: 34, distance: 138.7
click at [1075, 47] on div "41SERVICIMMOG Actions" at bounding box center [854, 36] width 1376 height 26
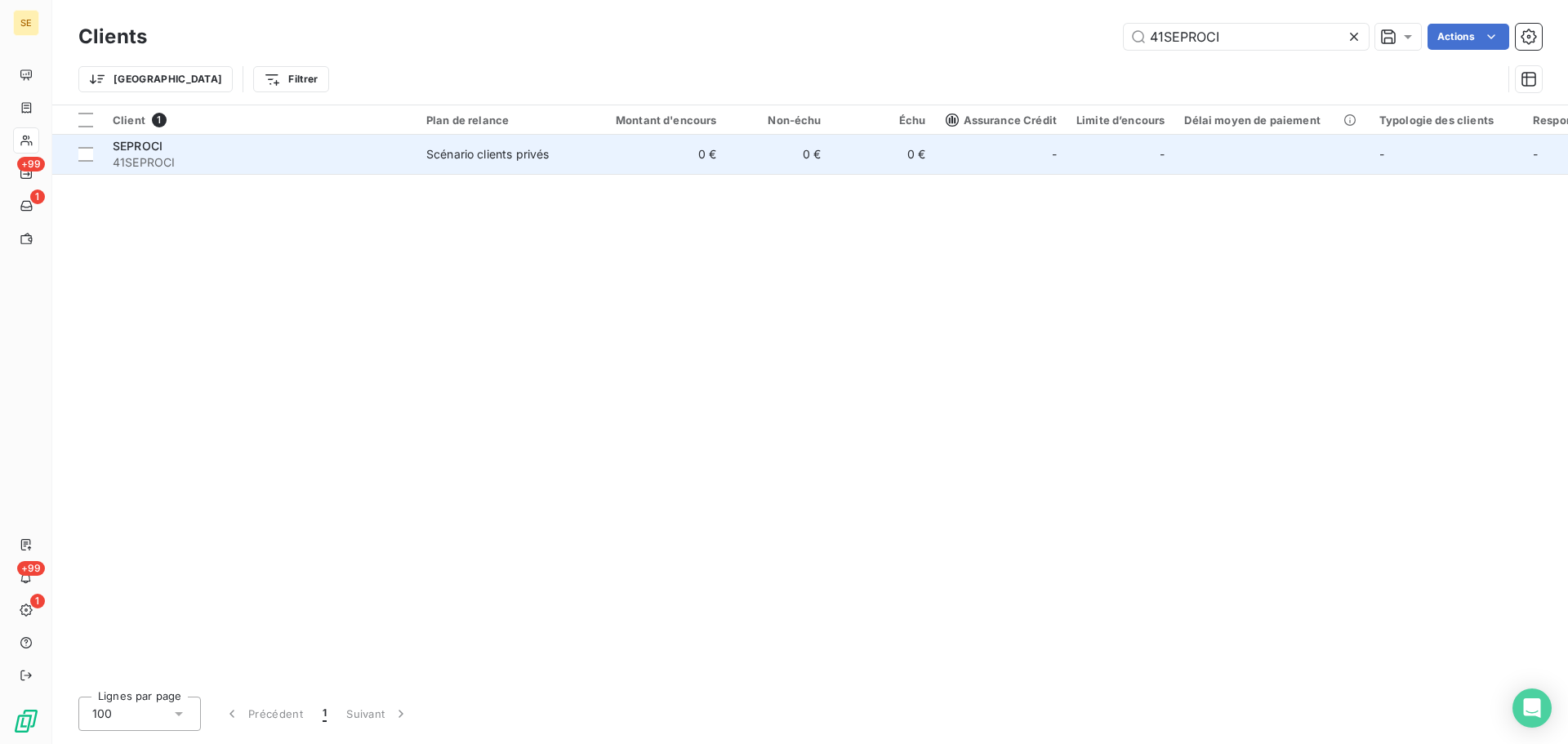
type input "41SEPROCI"
click at [542, 159] on div "Scénario clients privés" at bounding box center [487, 154] width 122 height 17
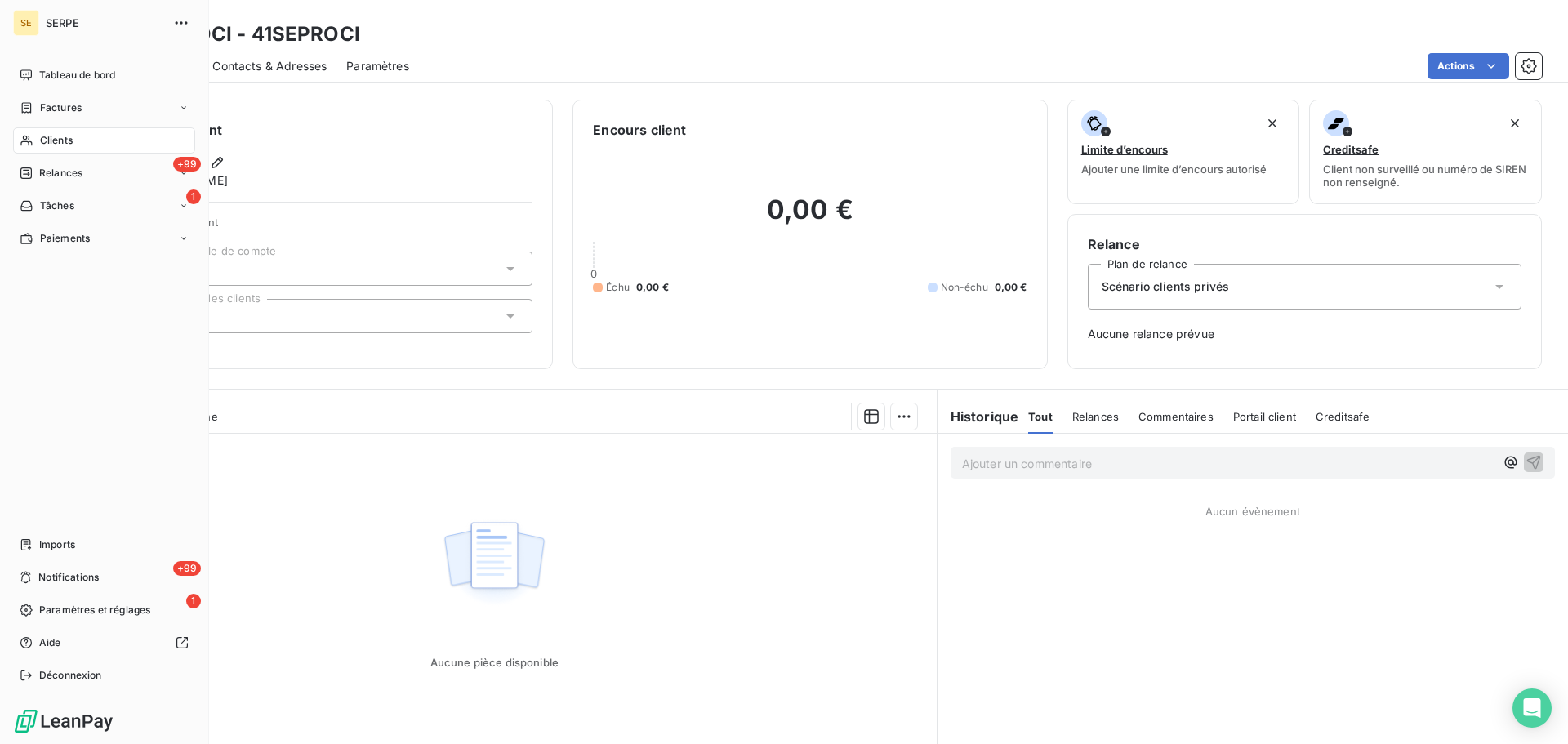
drag, startPoint x: 35, startPoint y: 133, endPoint x: 95, endPoint y: 117, distance: 62.1
click at [36, 133] on div "Clients" at bounding box center [104, 140] width 182 height 26
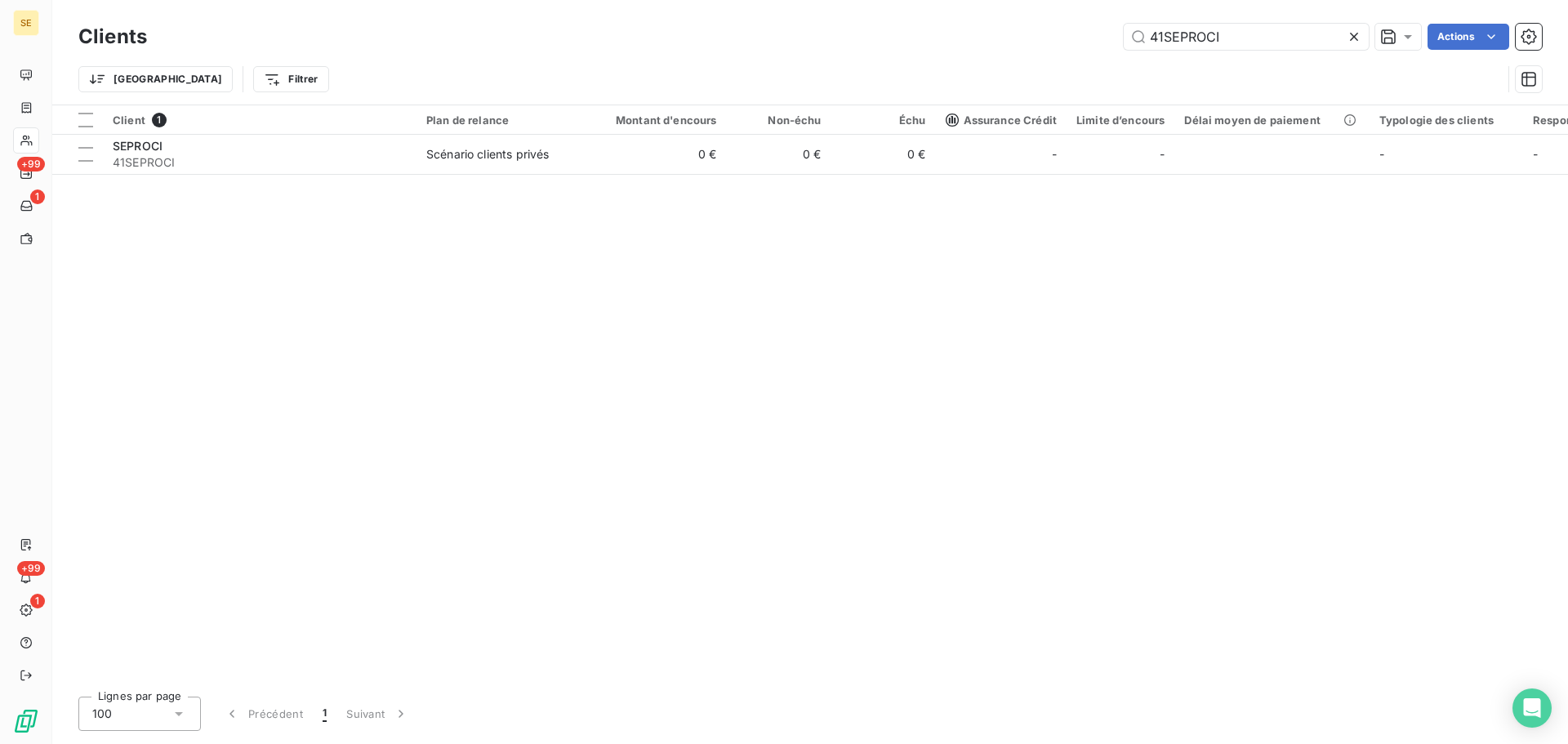
drag, startPoint x: 1221, startPoint y: 41, endPoint x: 1100, endPoint y: 33, distance: 121.3
click at [1100, 33] on div "41SEPROCI Actions" at bounding box center [854, 36] width 1376 height 26
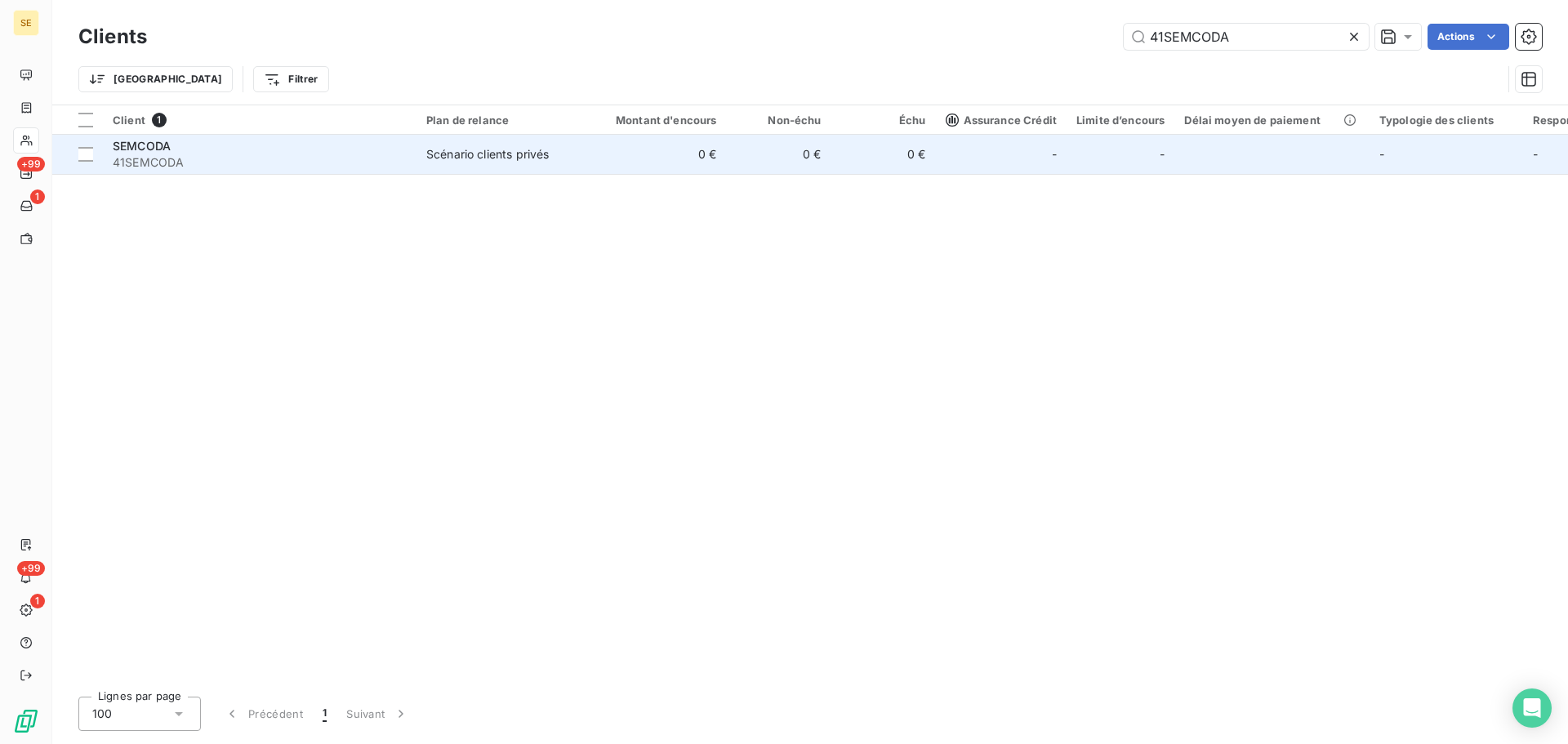
type input "41SEMCODA"
click at [437, 166] on td "Scénario clients privés" at bounding box center [502, 154] width 170 height 39
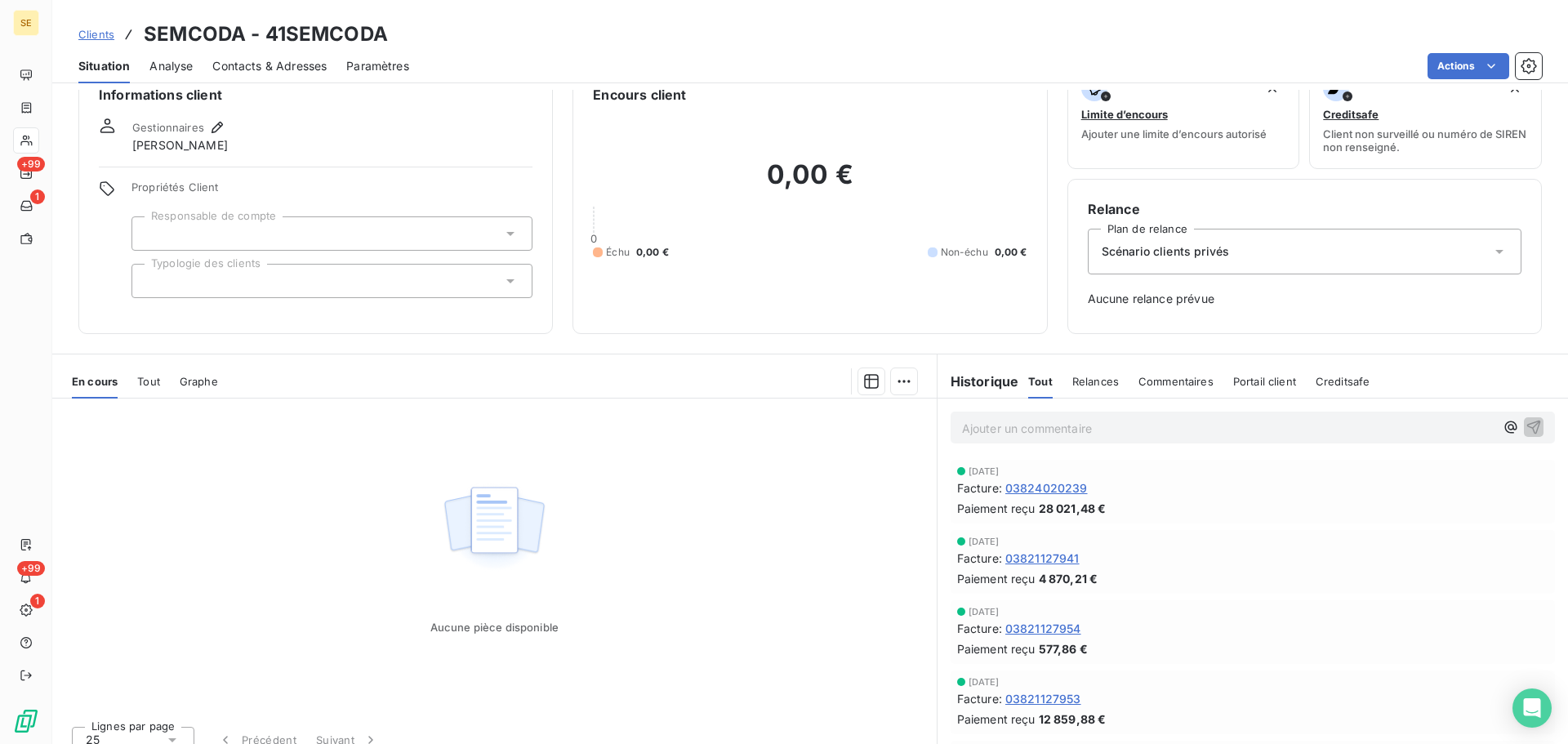
scroll to position [53, 0]
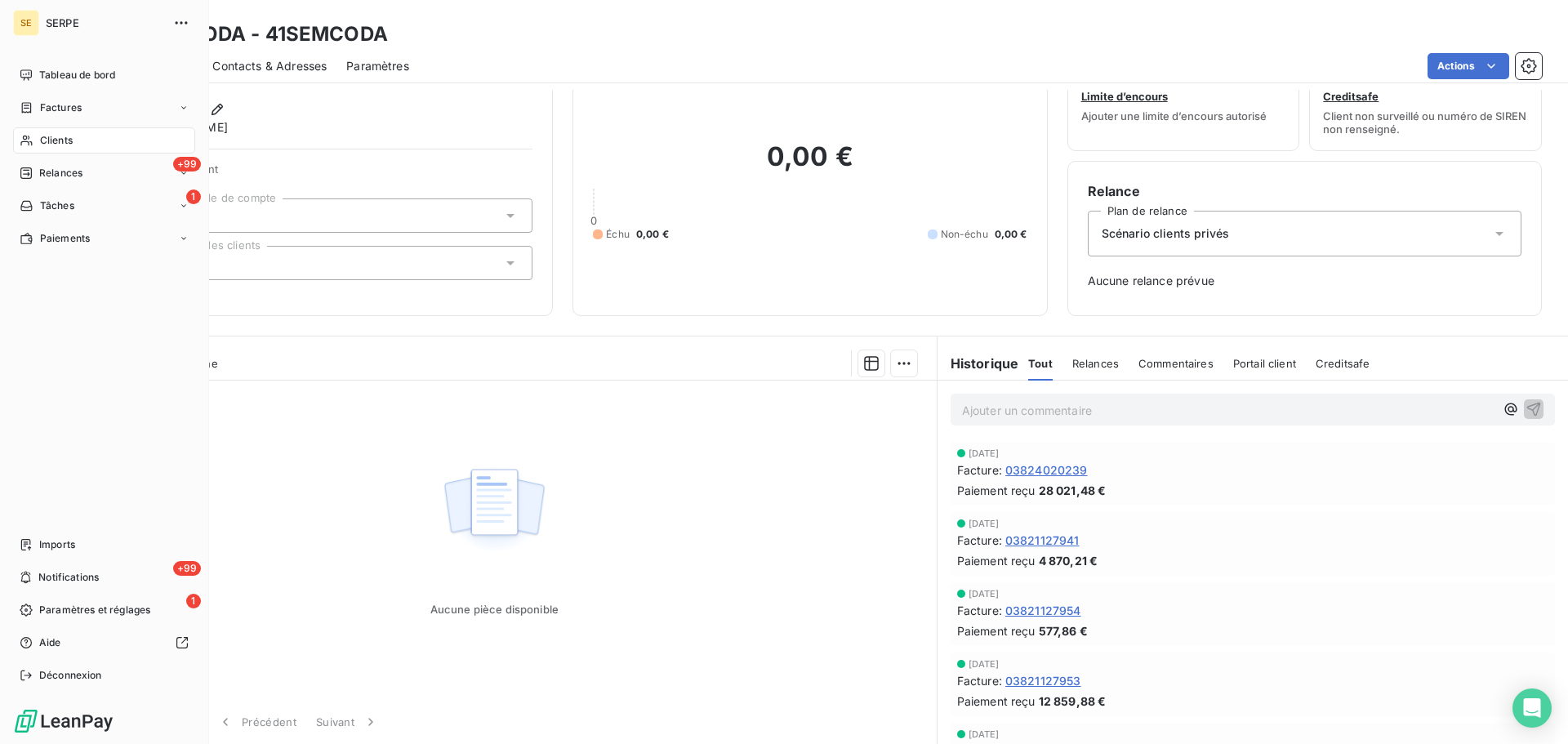
click at [34, 146] on div "Clients" at bounding box center [104, 140] width 182 height 26
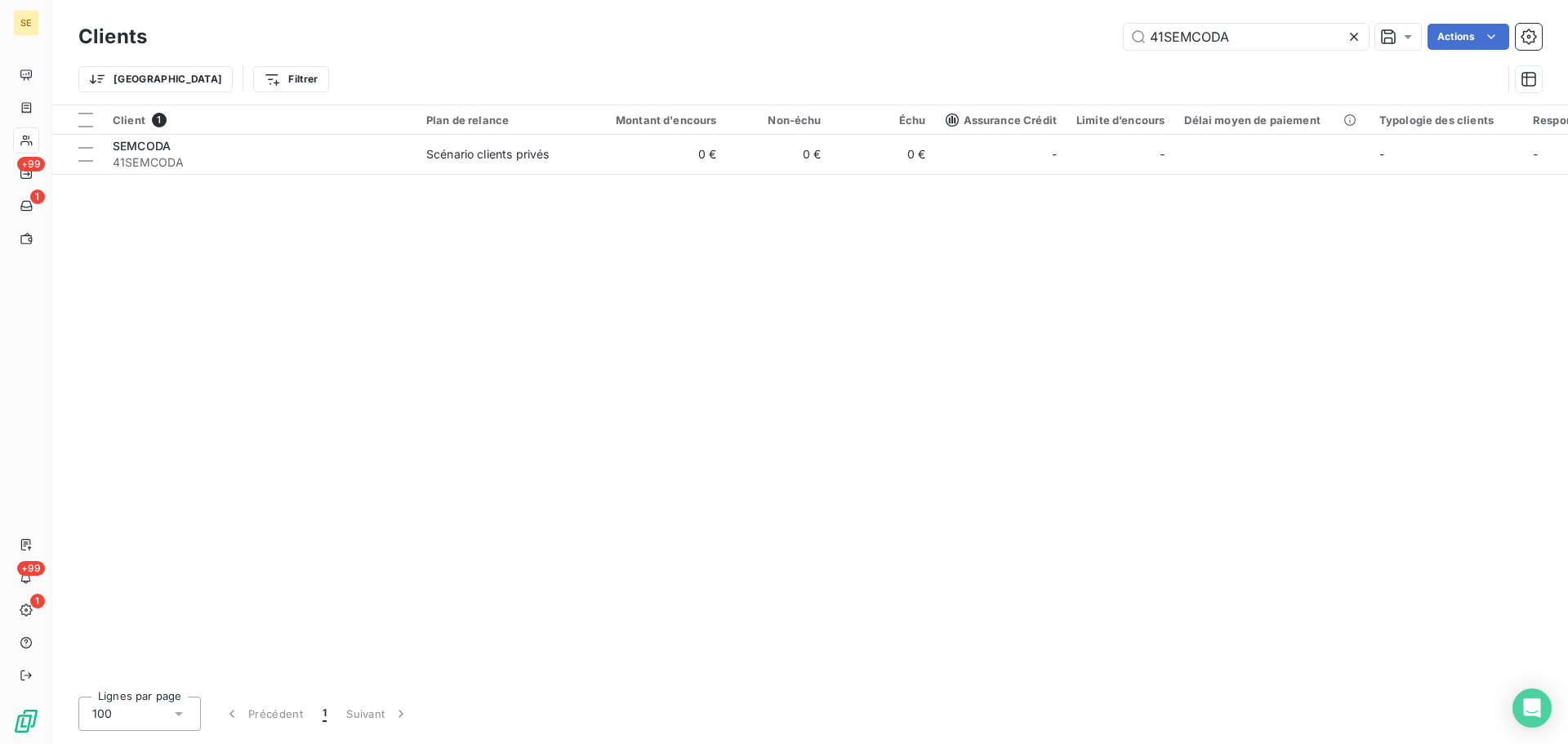
drag, startPoint x: 1252, startPoint y: 42, endPoint x: 1071, endPoint y: 37, distance: 181.1
click at [1081, 35] on div "41SEMCODA Actions" at bounding box center [854, 36] width 1376 height 26
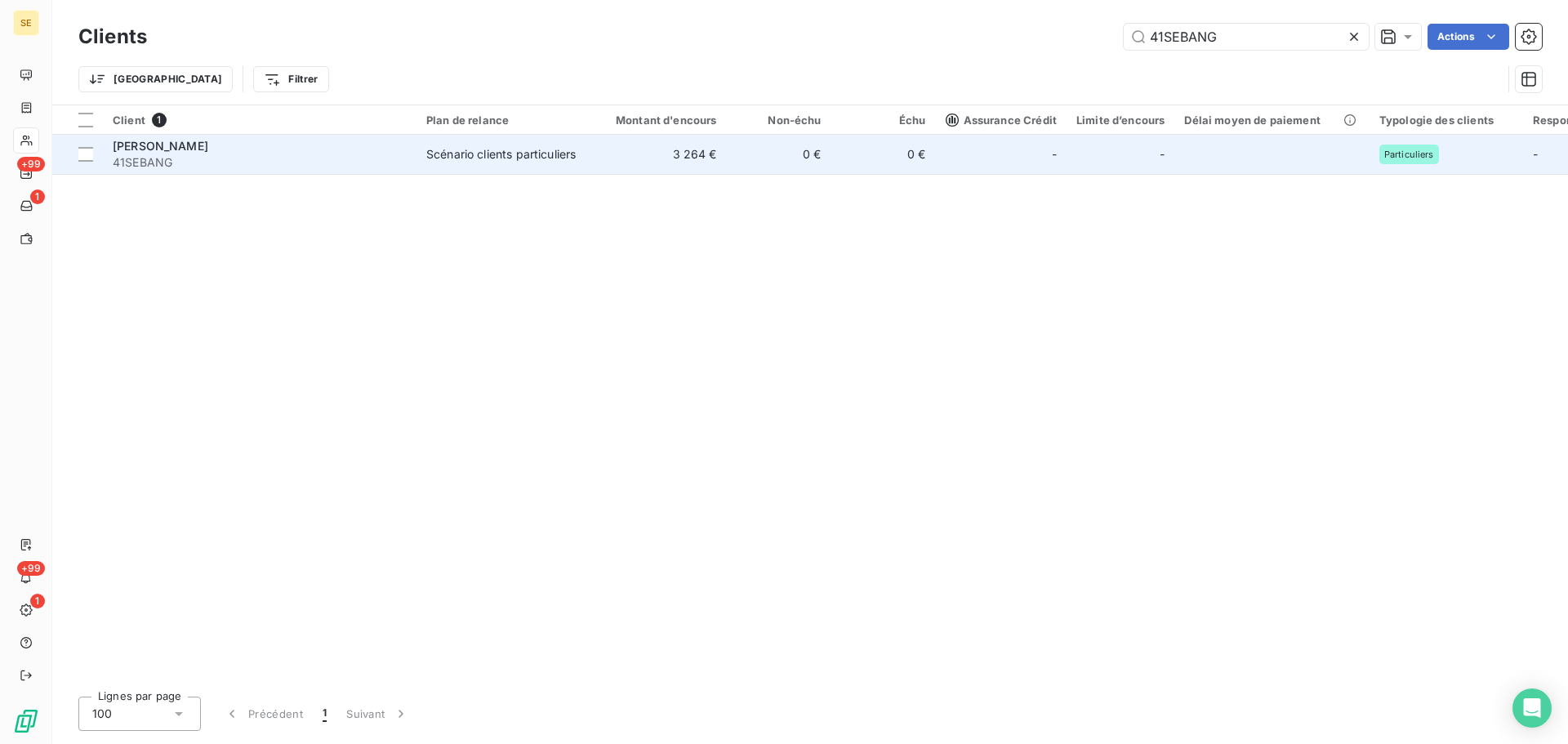
type input "41SEBANG"
click at [532, 159] on div "Scénario clients particuliers" at bounding box center [501, 154] width 149 height 17
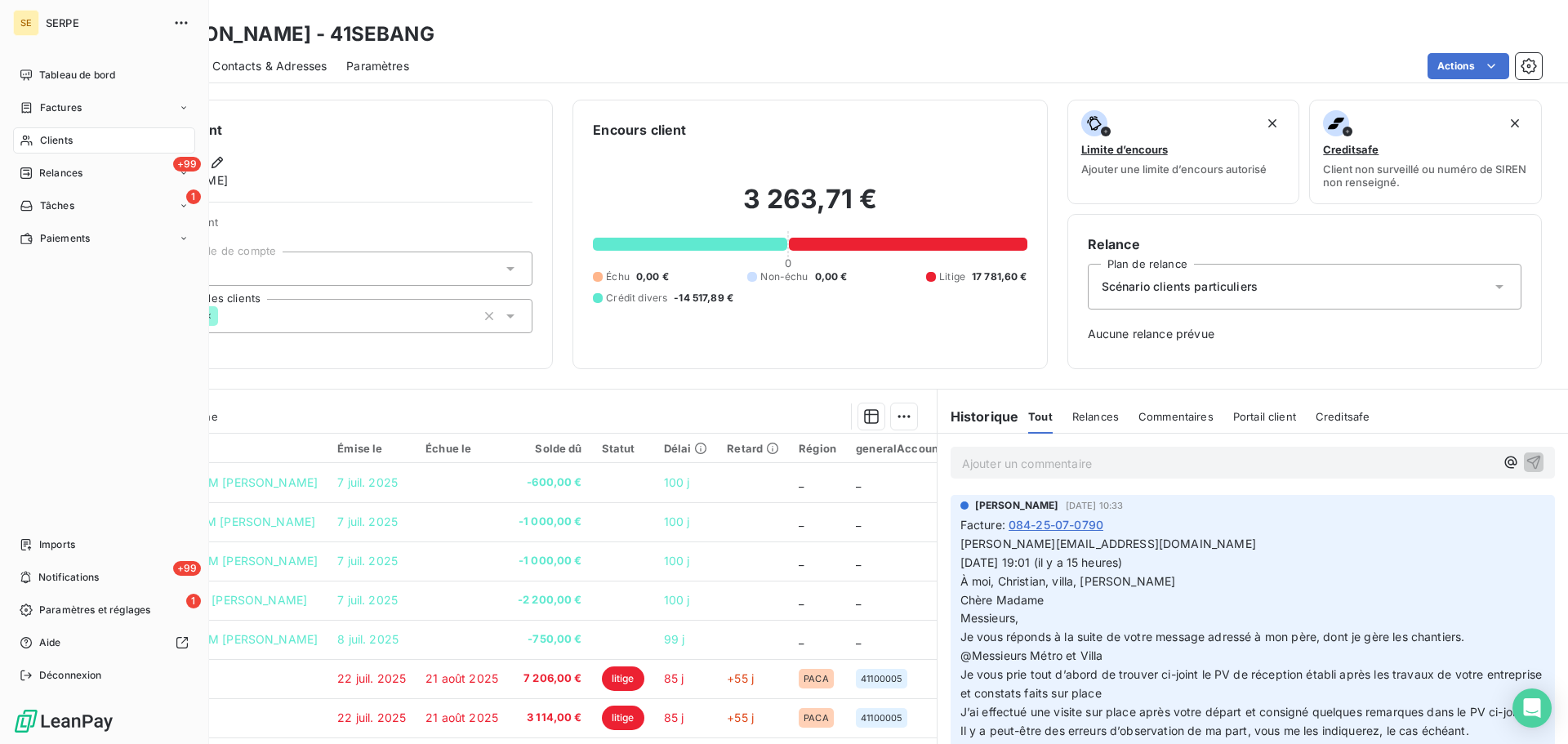
click at [44, 147] on div "Clients" at bounding box center [104, 140] width 182 height 26
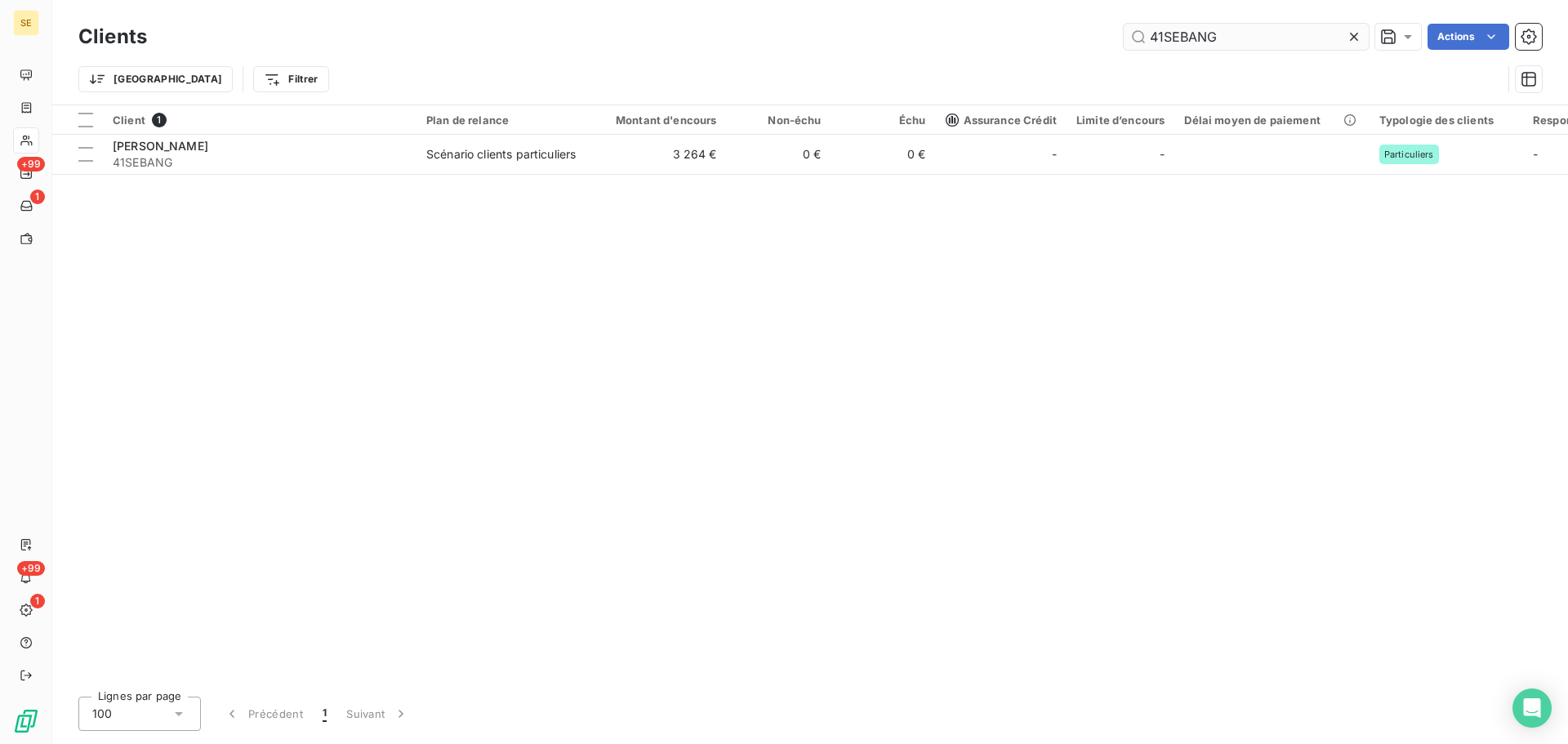
drag, startPoint x: 1246, startPoint y: 43, endPoint x: 1133, endPoint y: 45, distance: 113.0
click at [1133, 45] on input "41SEBANG" at bounding box center [1246, 36] width 245 height 26
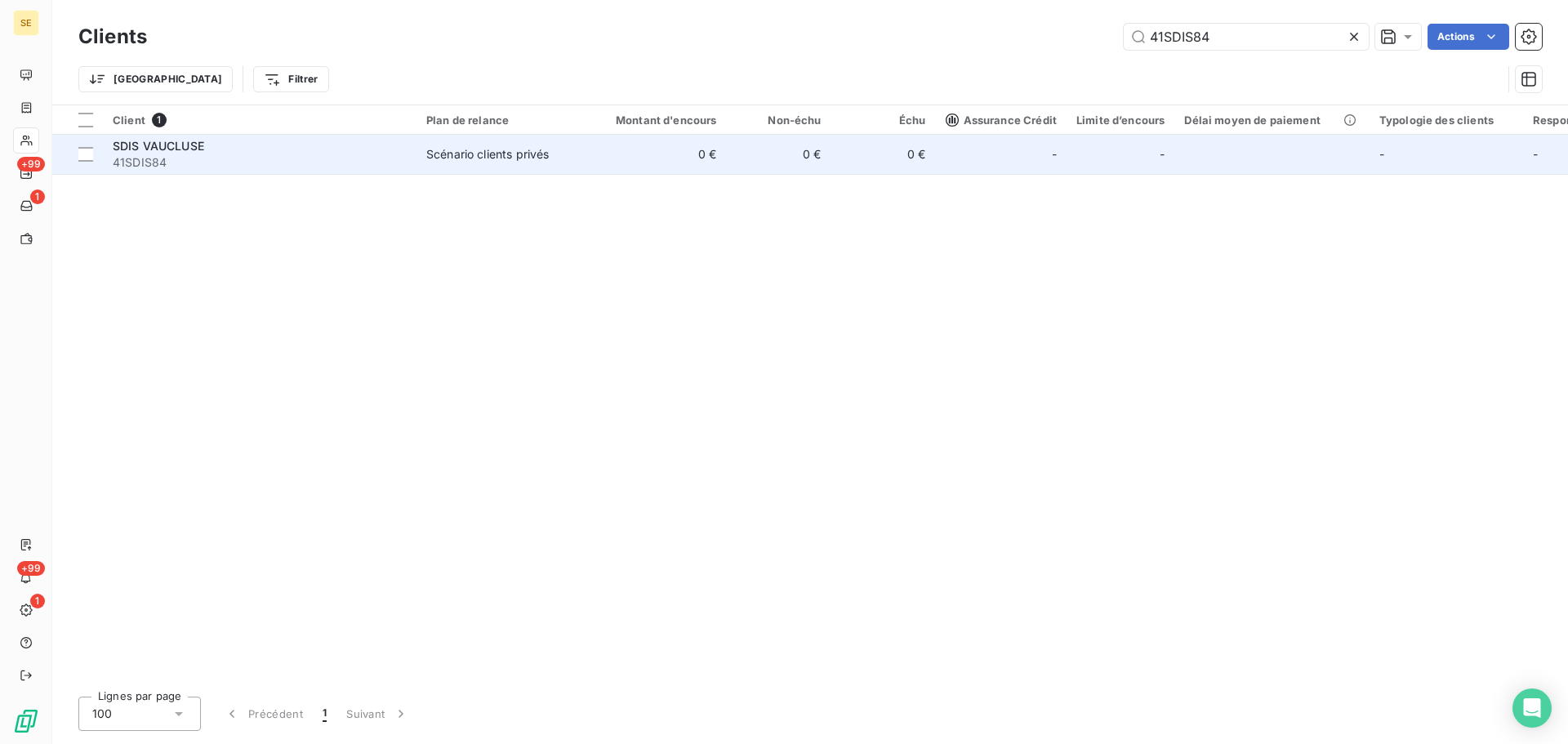
type input "41SDIS84"
click at [201, 154] on span "41SDIS84" at bounding box center [259, 162] width 294 height 17
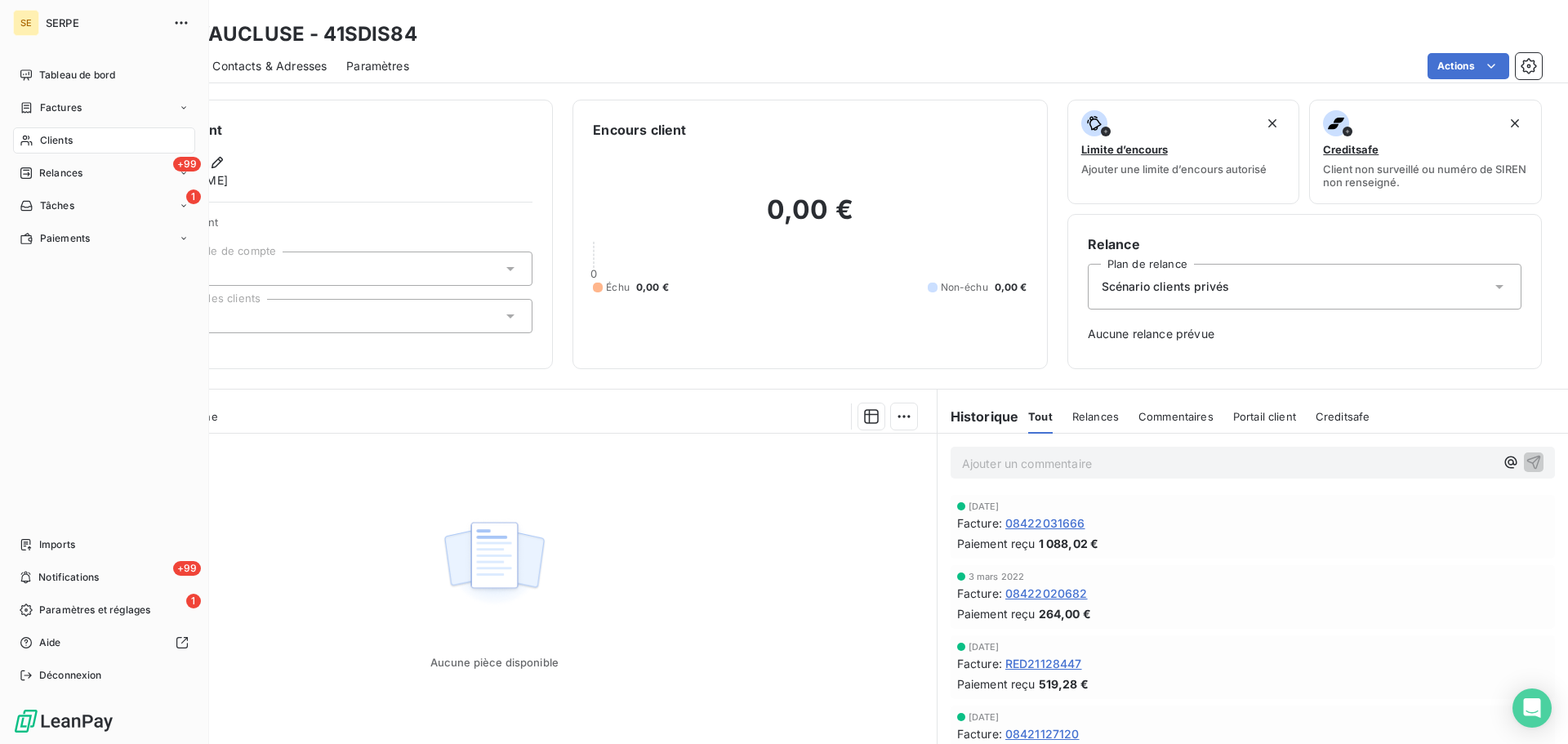
click at [57, 147] on span "Clients" at bounding box center [56, 141] width 32 height 15
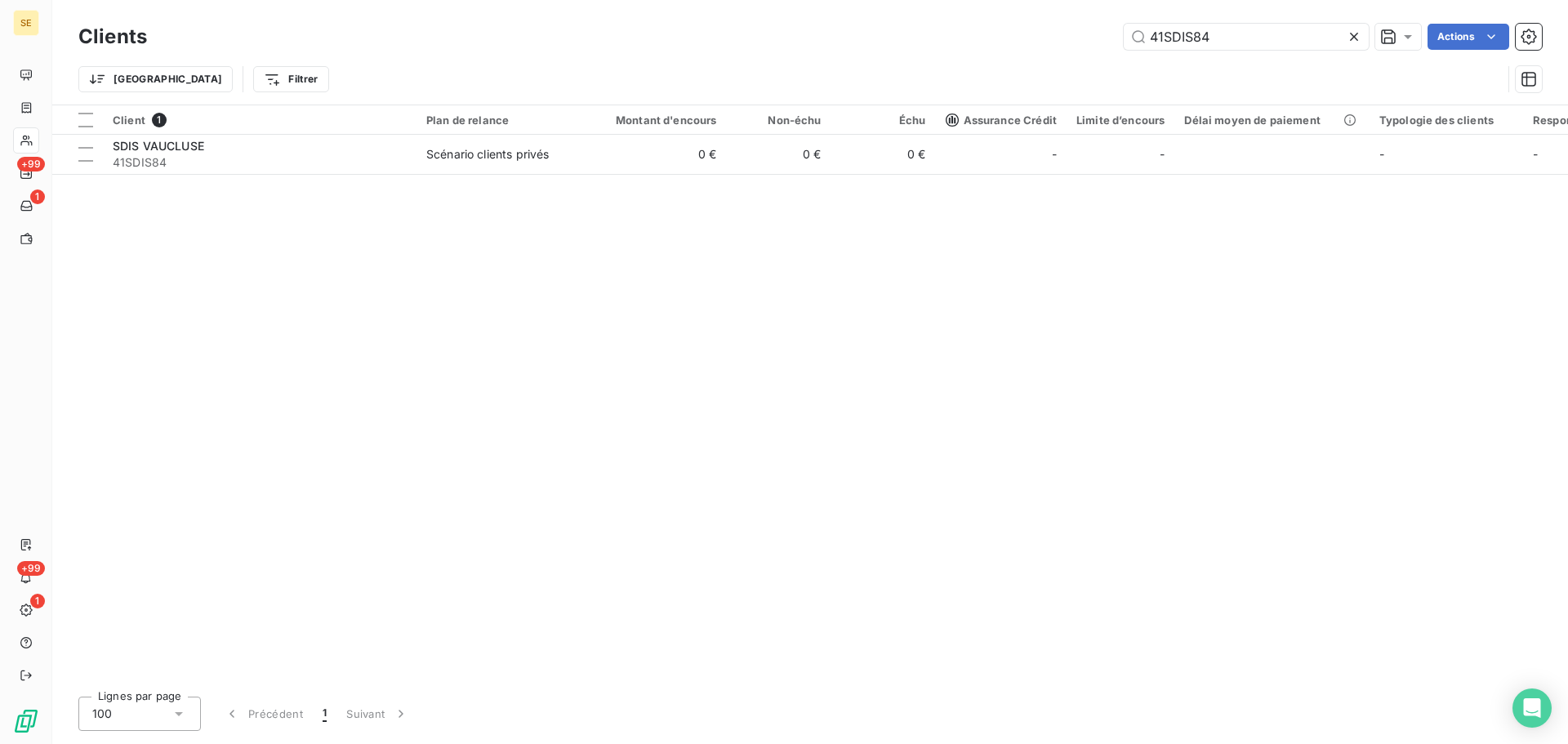
drag, startPoint x: 1252, startPoint y: 31, endPoint x: 1050, endPoint y: 39, distance: 202.2
click at [1054, 39] on div "41SDIS84 Actions" at bounding box center [854, 36] width 1376 height 26
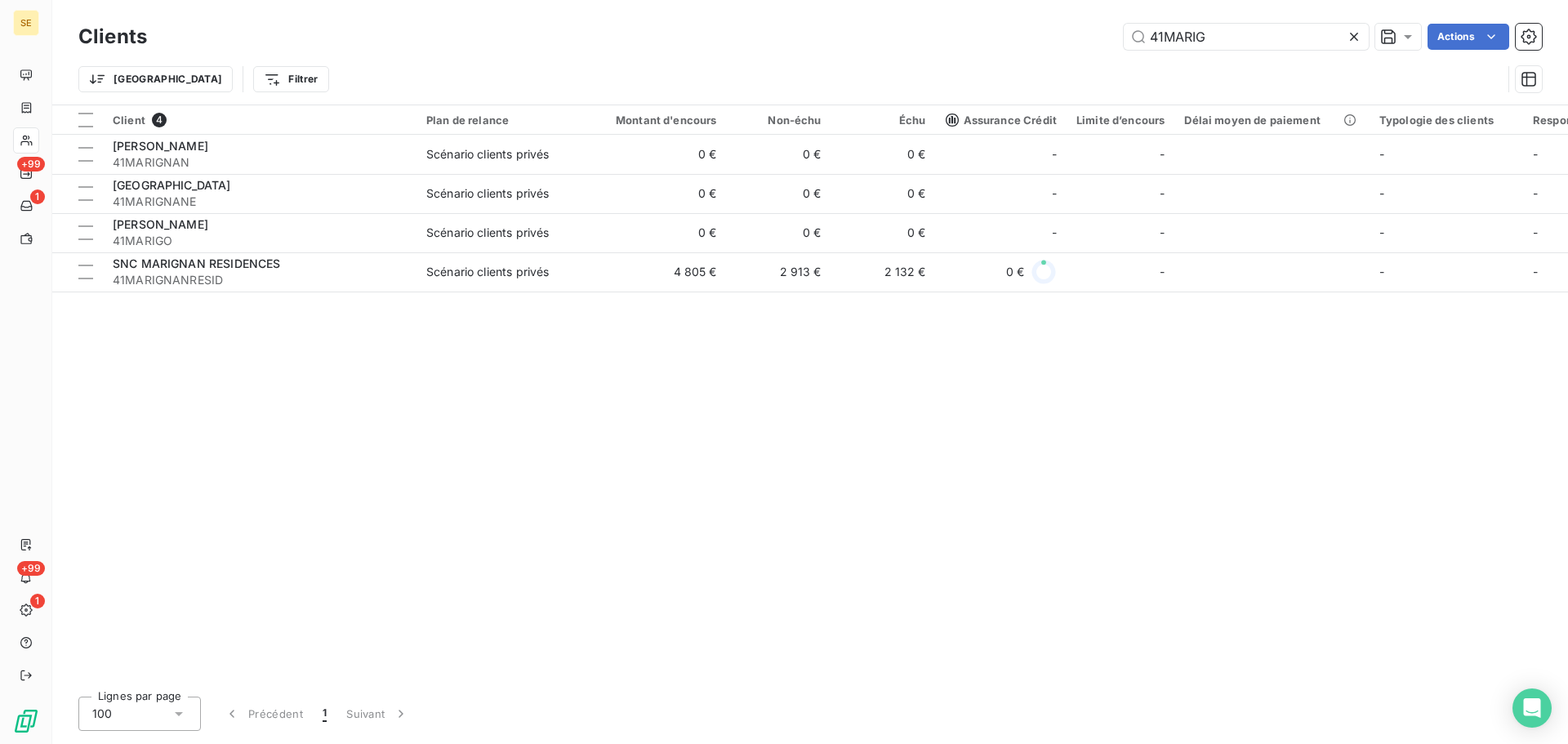
type input "41MARIGN"
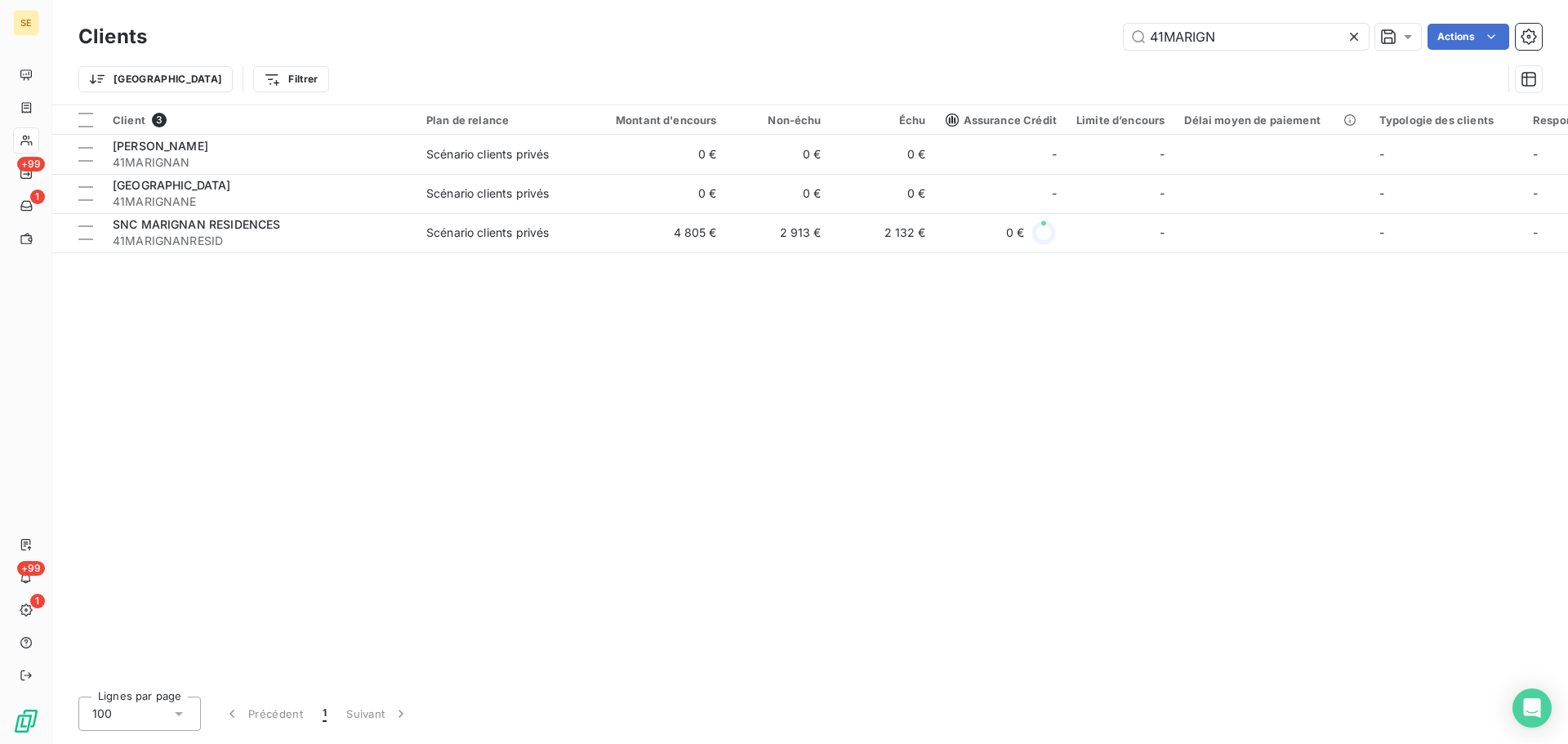
drag, startPoint x: 1249, startPoint y: 38, endPoint x: 849, endPoint y: 48, distance: 400.1
click at [870, 43] on div "41MARIGN Actions" at bounding box center [854, 36] width 1376 height 26
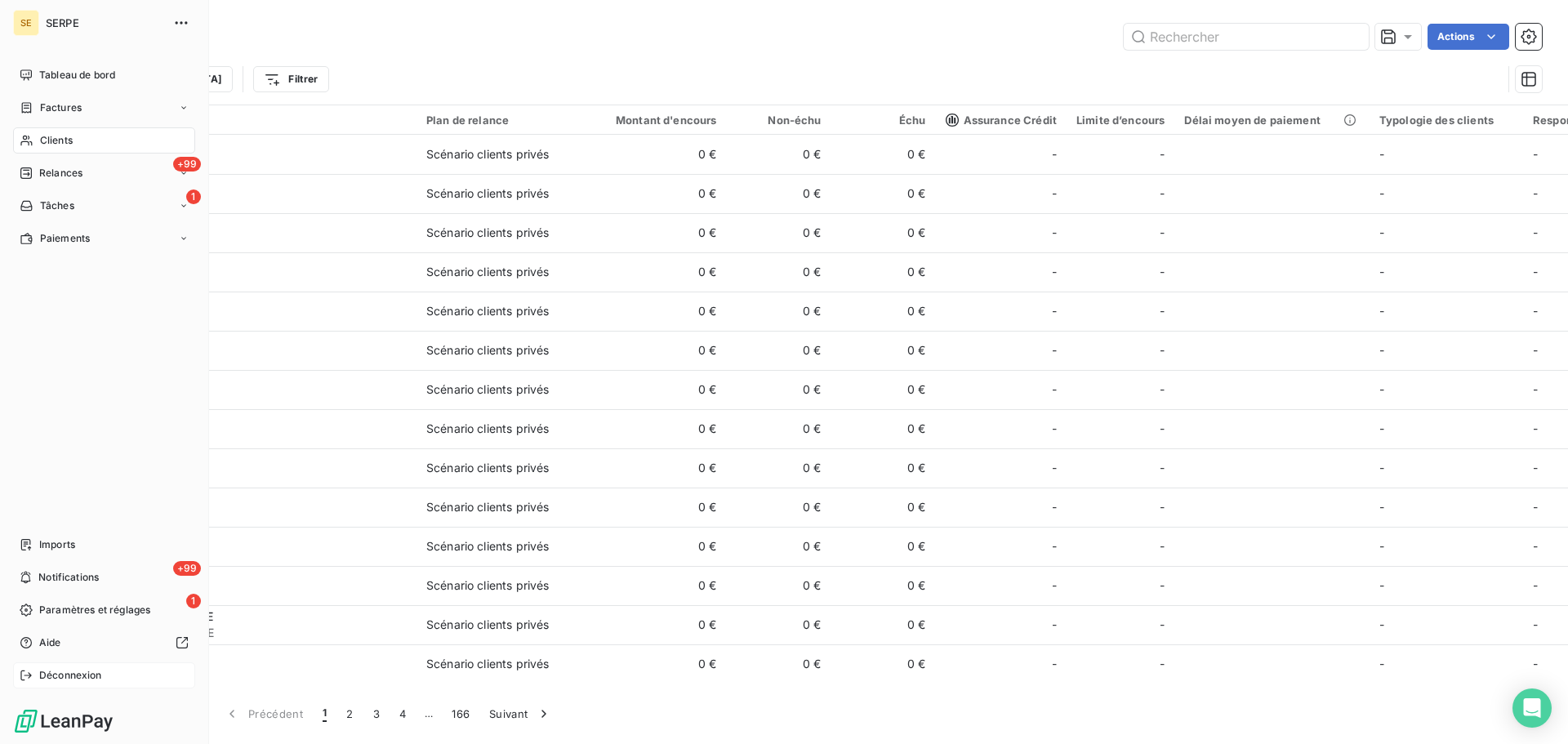
click at [69, 672] on span "Déconnexion" at bounding box center [70, 676] width 62 height 15
